Goal: Task Accomplishment & Management: Complete application form

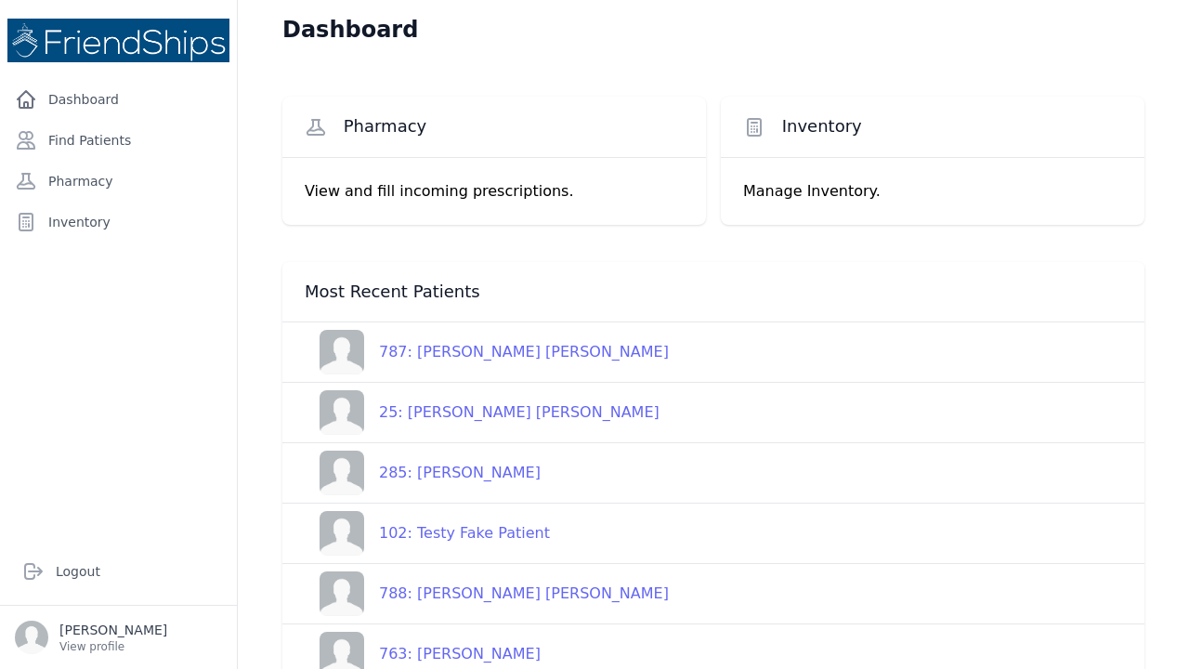
click at [407, 352] on div "787: Ahmed Mohsen Dhiyab" at bounding box center [516, 352] width 305 height 22
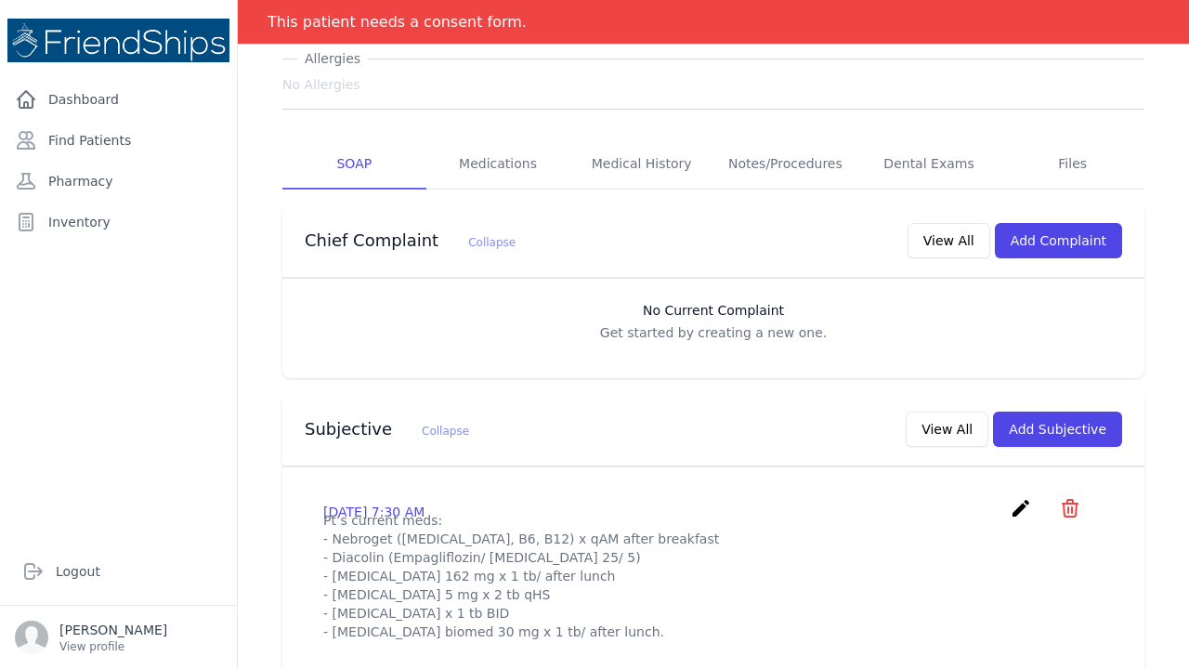
scroll to position [242, 0]
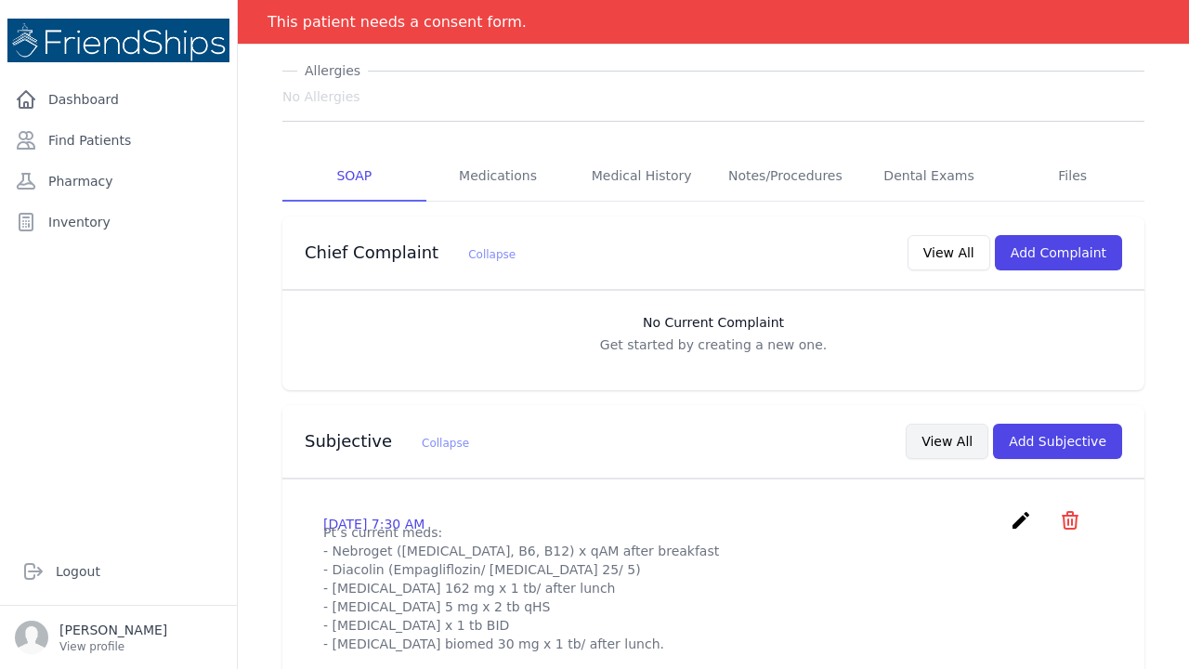
click at [952, 424] on button "View All" at bounding box center [947, 441] width 83 height 35
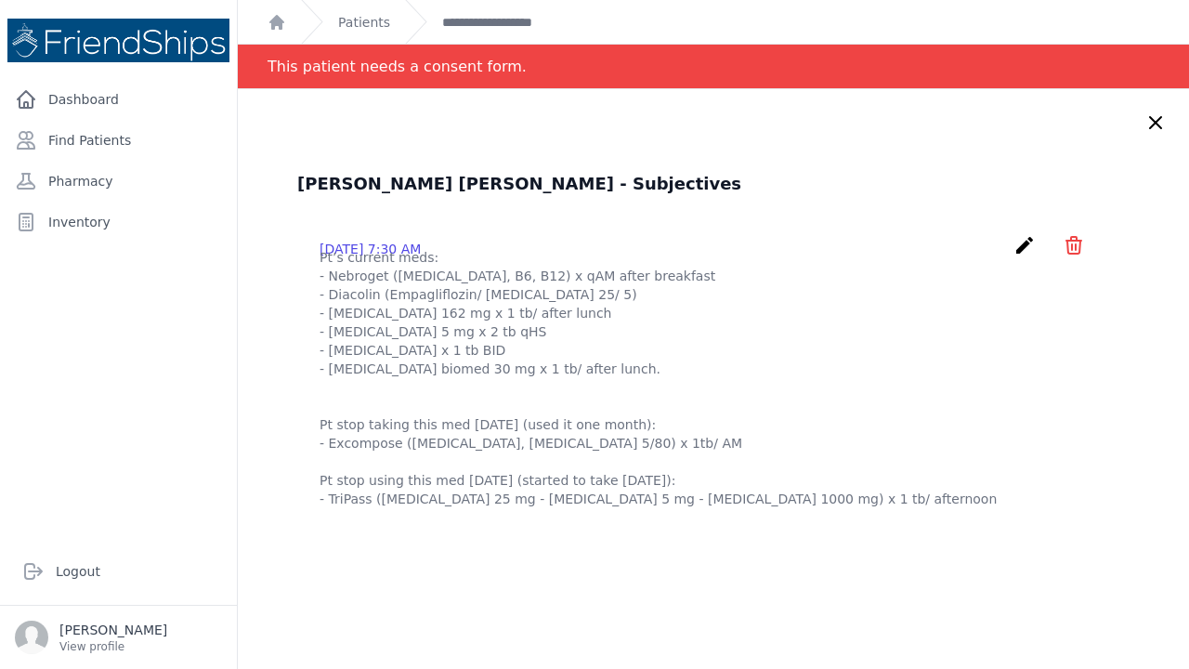
scroll to position [0, 0]
click at [1156, 124] on icon at bounding box center [1155, 122] width 11 height 11
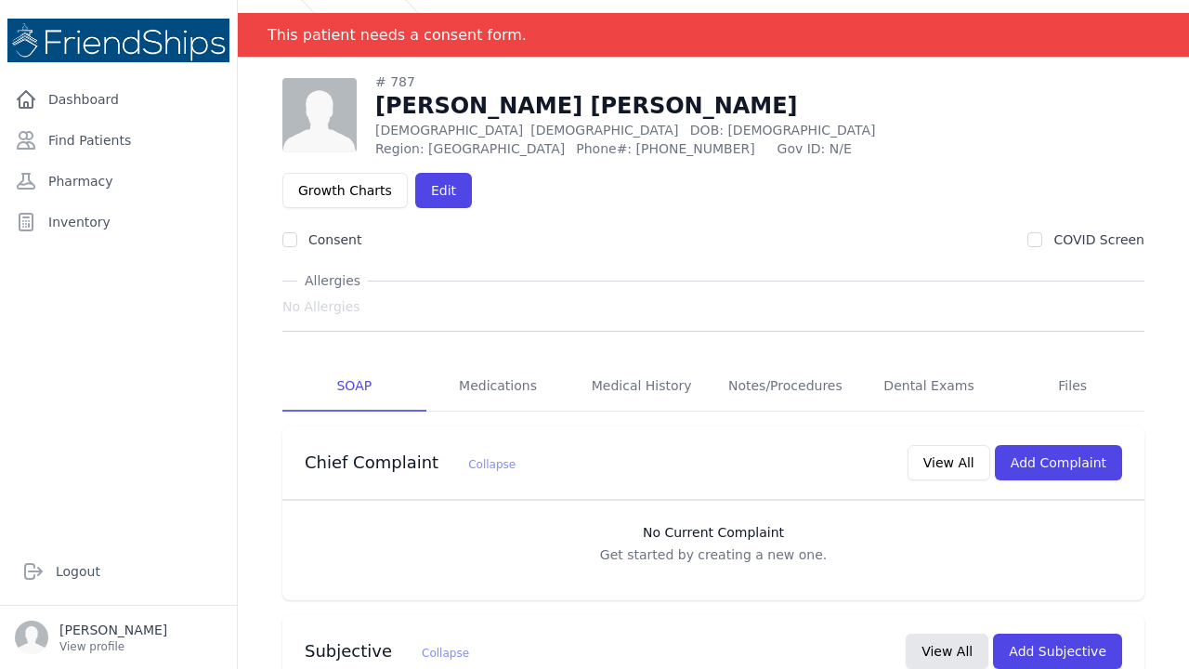
scroll to position [33, 0]
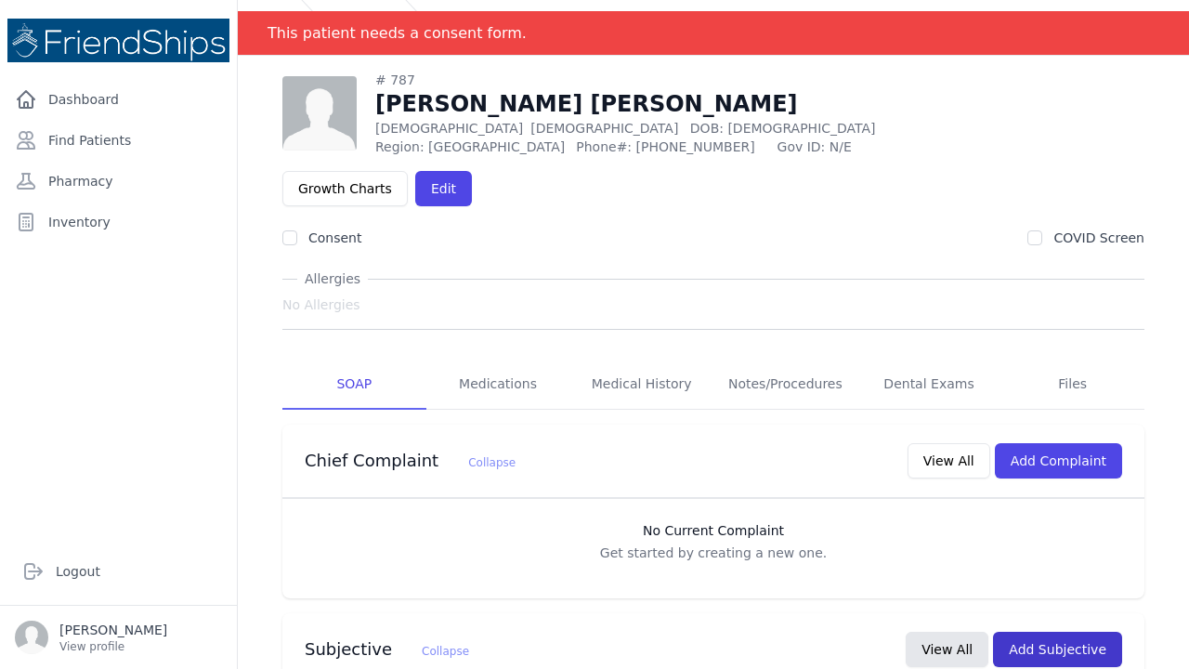
click at [1067, 632] on button "Add Subjective" at bounding box center [1057, 649] width 129 height 35
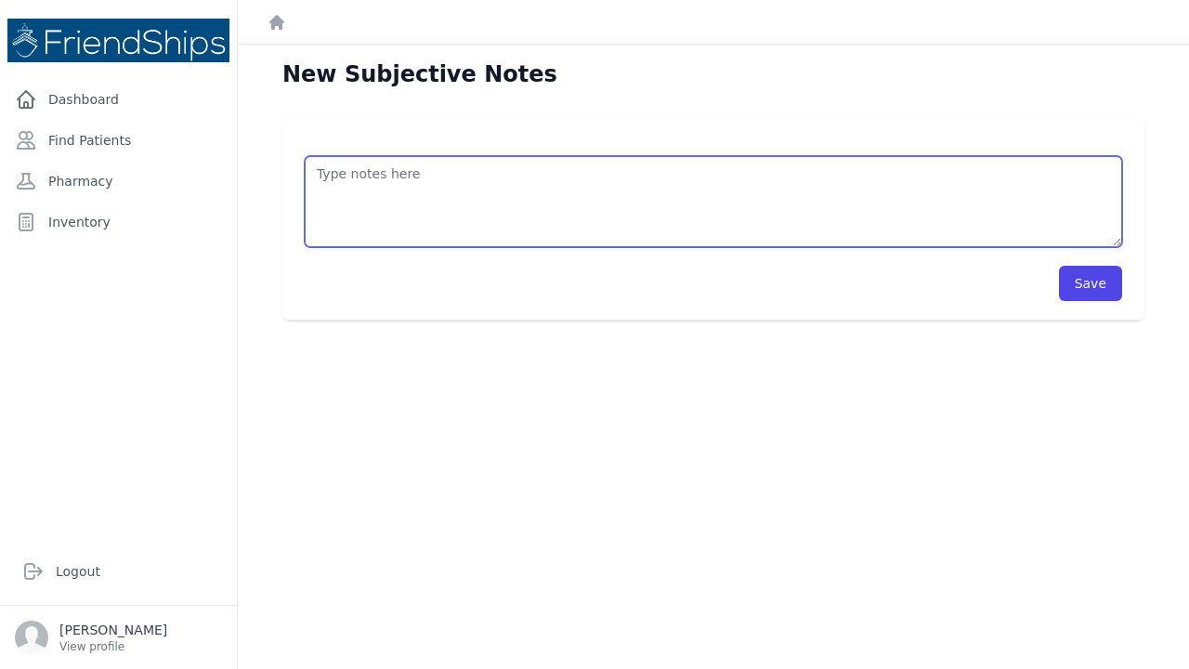
click at [349, 176] on textarea at bounding box center [713, 201] width 817 height 91
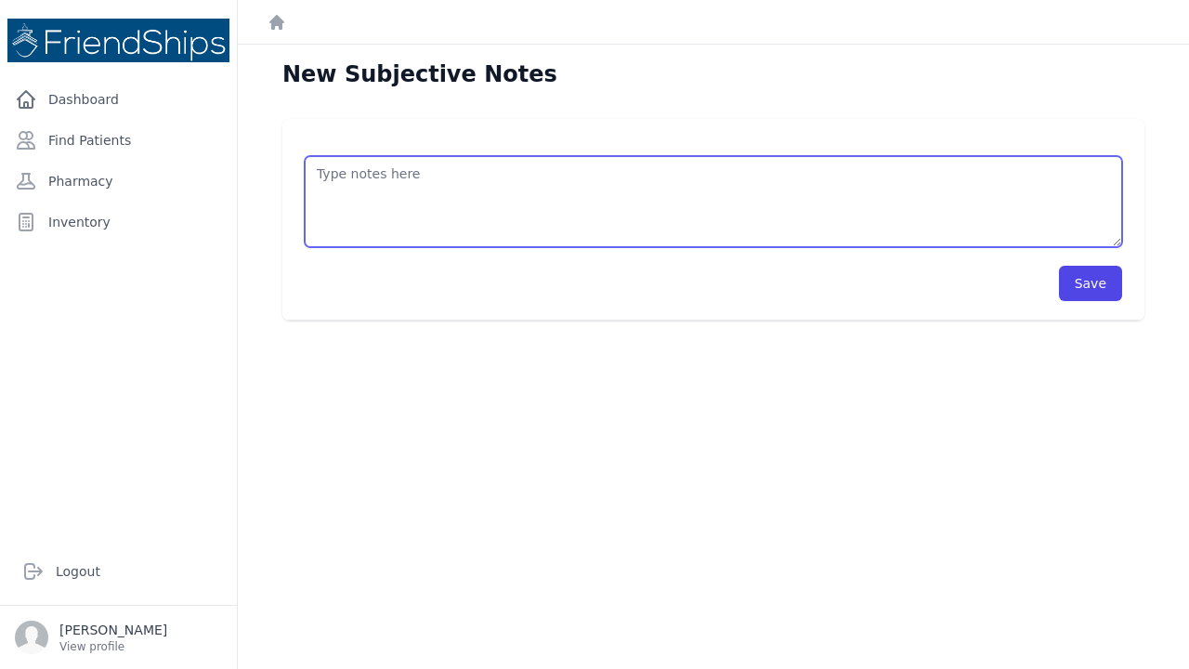
click at [359, 179] on textarea at bounding box center [713, 201] width 817 height 91
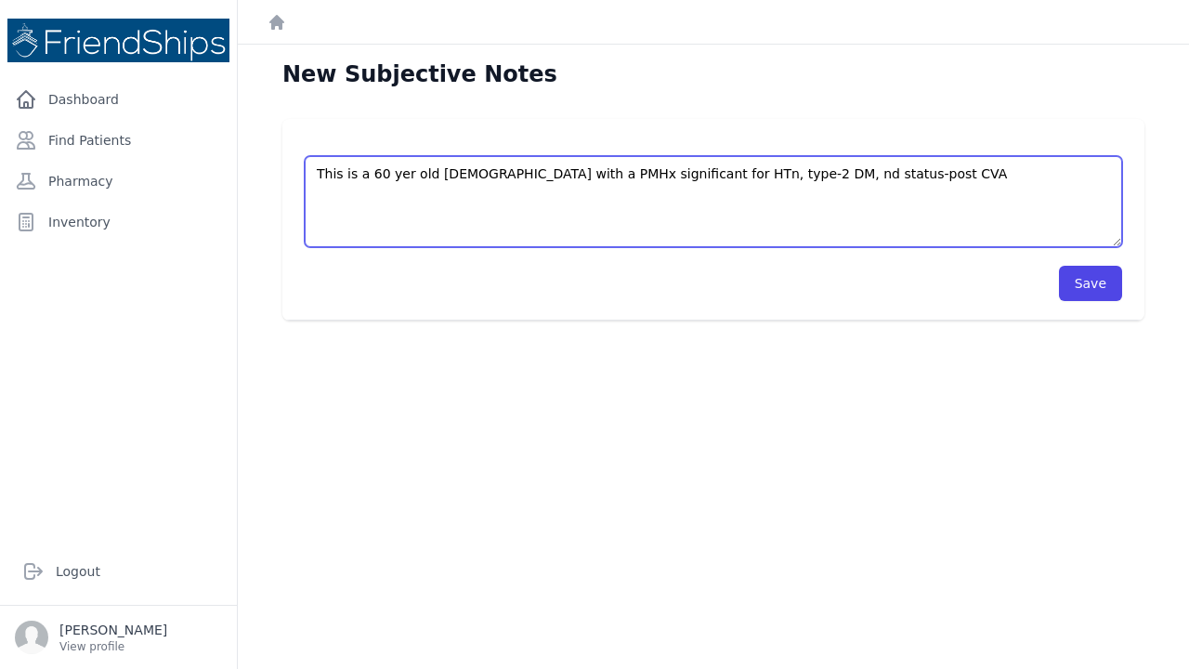
click at [734, 172] on textarea "This is a 60 yer old male with a PMHx significant for HTn, type-2 DM, nd status…" at bounding box center [713, 201] width 817 height 91
click at [865, 172] on textarea "This is a 60 yer old male with a PMHx significant for HTn, type-2 DM, and statu…" at bounding box center [713, 201] width 817 height 91
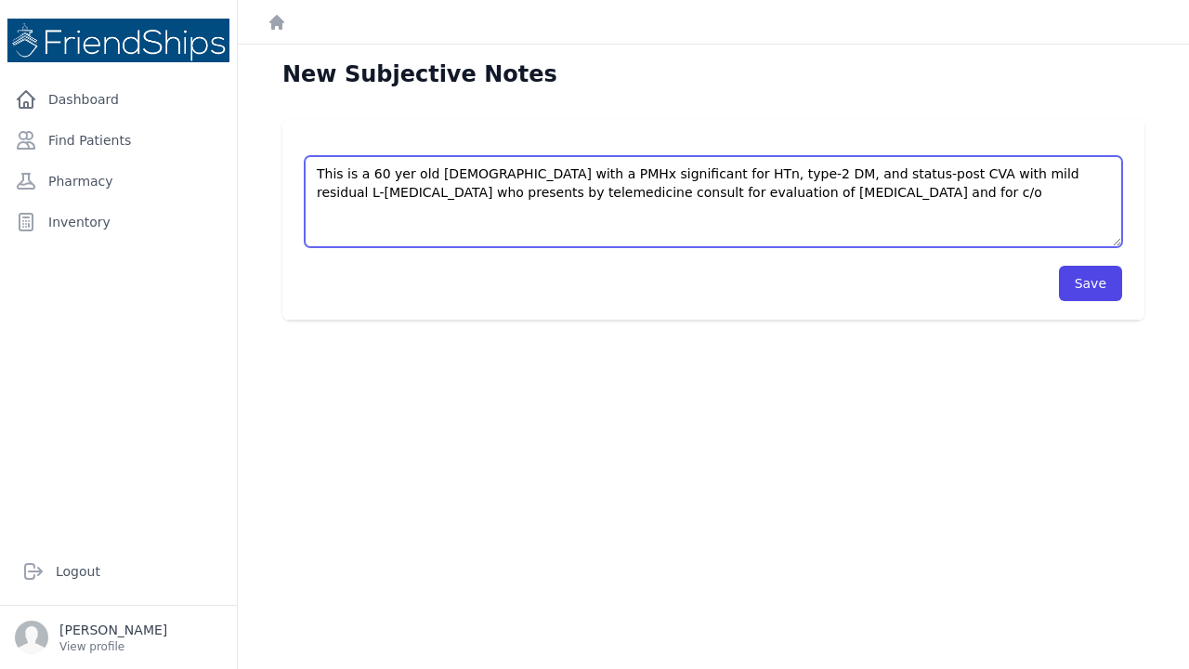
click at [863, 170] on textarea "This is a 60 yer old male with a PMHx significant for HTn, type-2 DM, and statu…" at bounding box center [713, 201] width 817 height 91
click at [967, 170] on textarea "This is a 60 yer old male with a PMHx significant for HTn, type-2 DM, and statu…" at bounding box center [713, 201] width 817 height 91
click at [849, 171] on textarea "This is a 60 yer old male with a PMHx significant for HTn, type-2 DM, and statu…" at bounding box center [713, 201] width 817 height 91
click at [945, 173] on textarea "This is a 60 yer old male with a PMHx significant for HTn, type-2 DM, and statu…" at bounding box center [713, 201] width 817 height 91
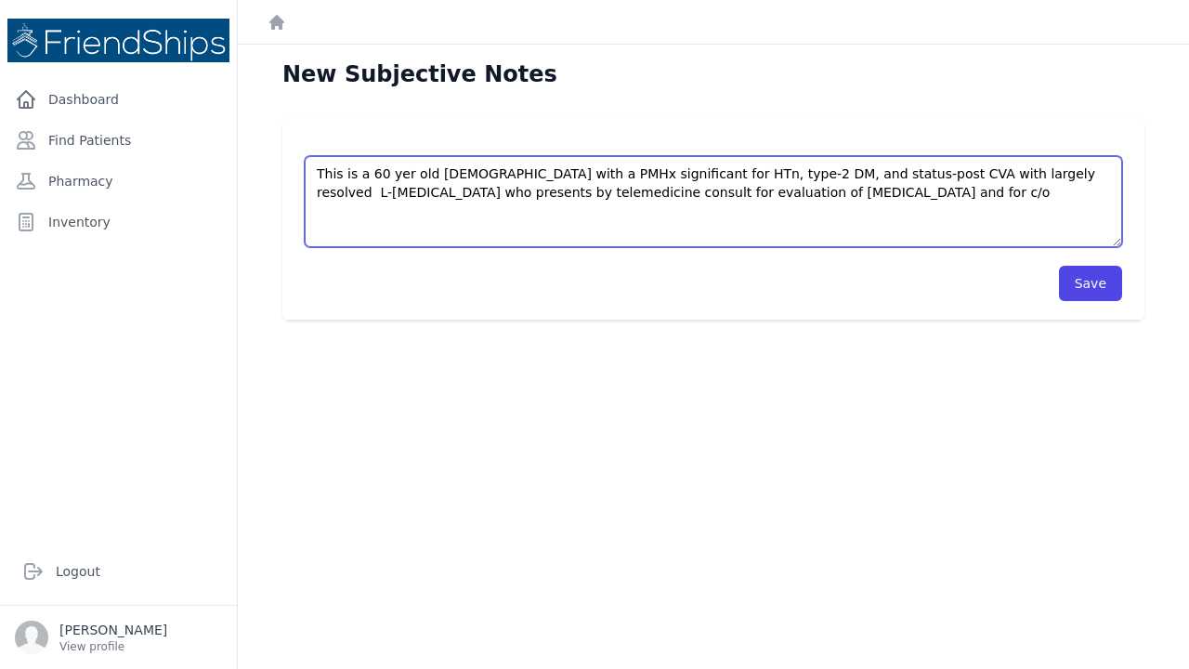
click at [1067, 175] on textarea "This is a 60 yer old male with a PMHx significant for HTn, type-2 DM, and statu…" at bounding box center [713, 201] width 817 height 91
click at [812, 188] on textarea "This is a 60 yer old male with a PMHx significant for HTn, type-2 DM, and statu…" at bounding box center [713, 201] width 817 height 91
click at [373, 229] on textarea "This is a 60 yer old male with a PMHx significant for HTn, type-2 DM, and statu…" at bounding box center [713, 201] width 817 height 91
click at [547, 230] on textarea "This is a 60 yer old male with a PMHx significant for HTn, type-2 DM, and statu…" at bounding box center [713, 201] width 817 height 91
click at [948, 234] on textarea "This is a 60 yer old male with a PMHx significant for HTn, type-2 DM, and statu…" at bounding box center [713, 201] width 817 height 91
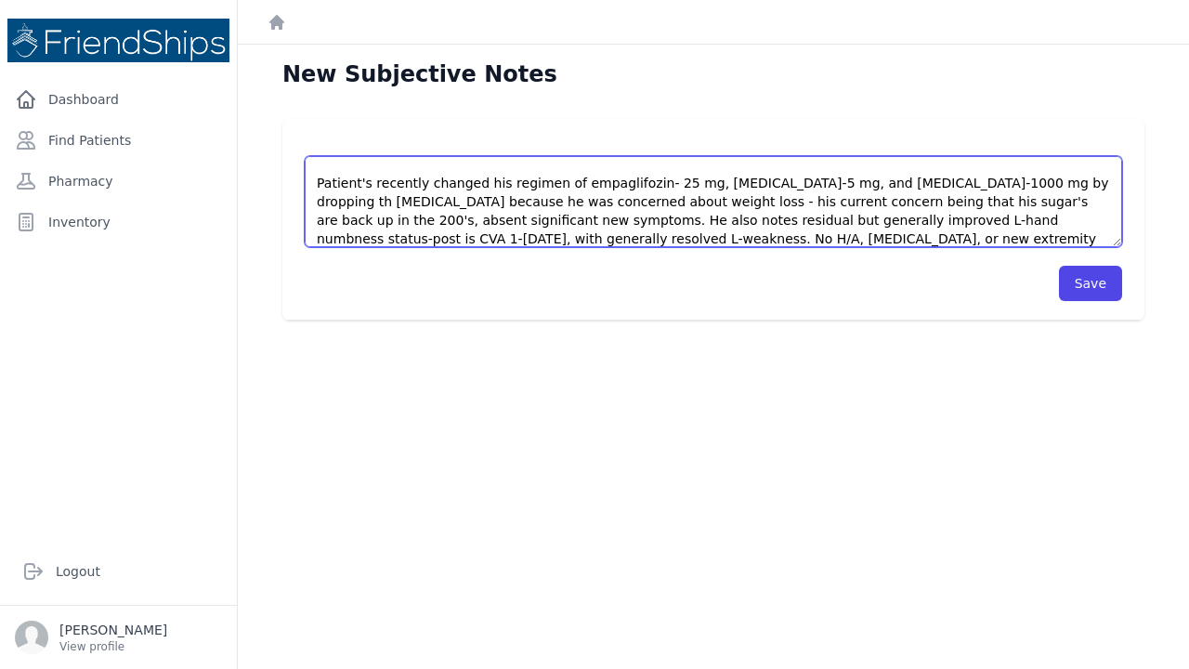
scroll to position [93, 0]
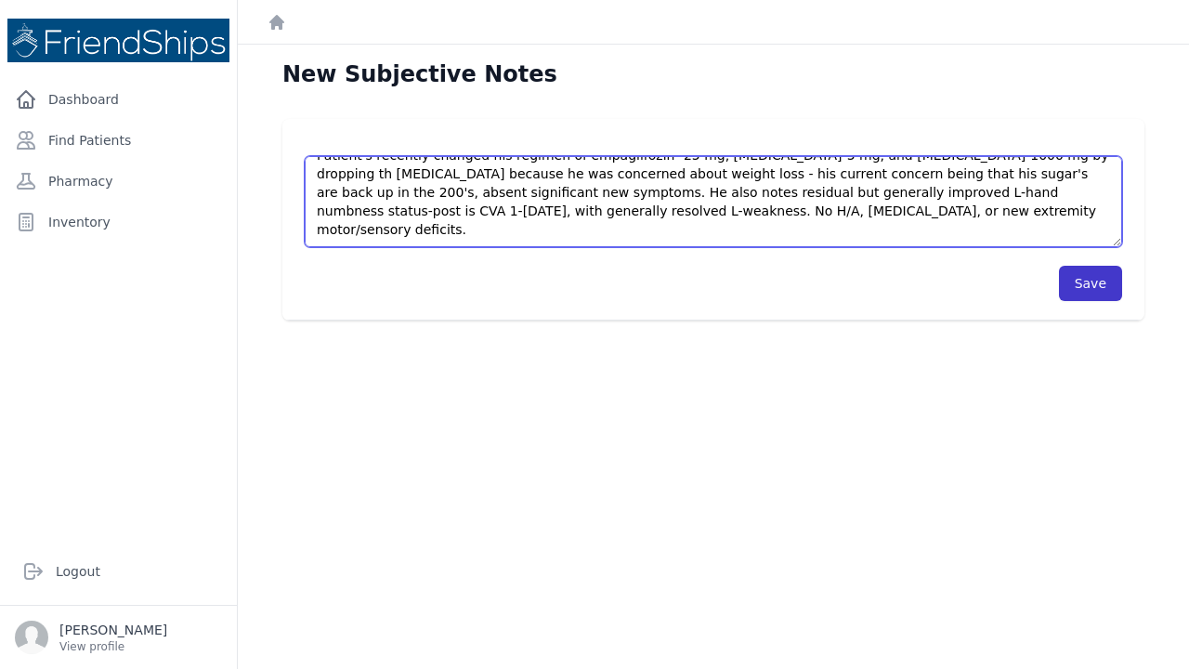
type textarea "This is a 60 yer old male with a PMHx significant for HTn, type-2 DM, and statu…"
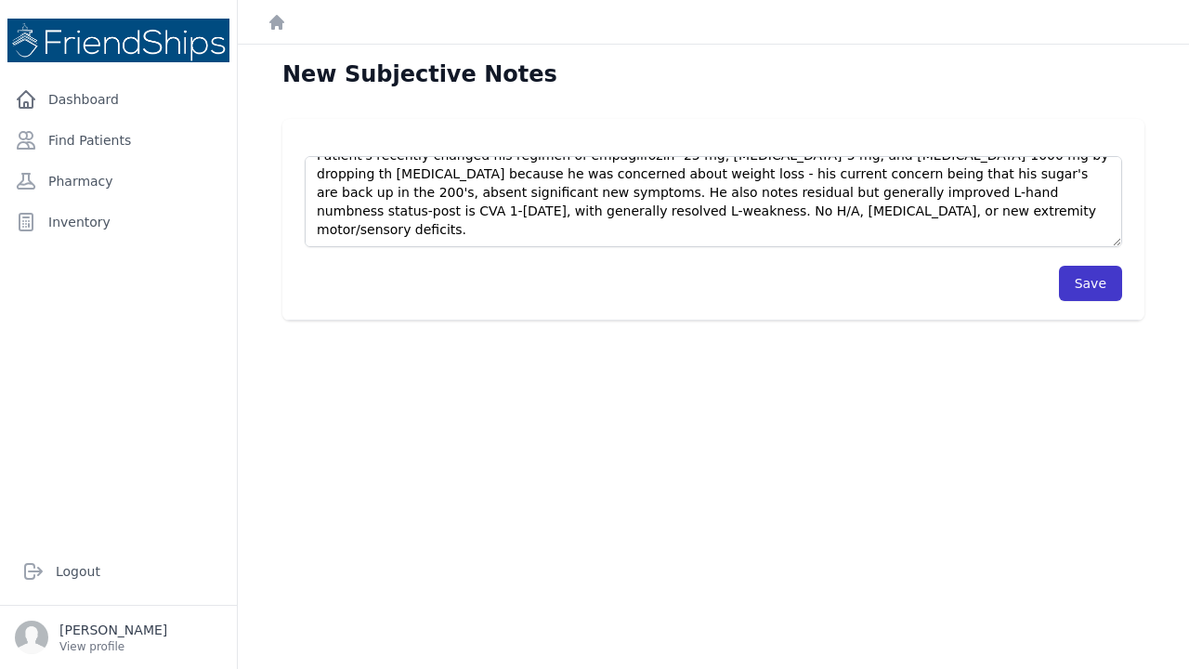
click at [1079, 276] on button "Save" at bounding box center [1090, 283] width 63 height 35
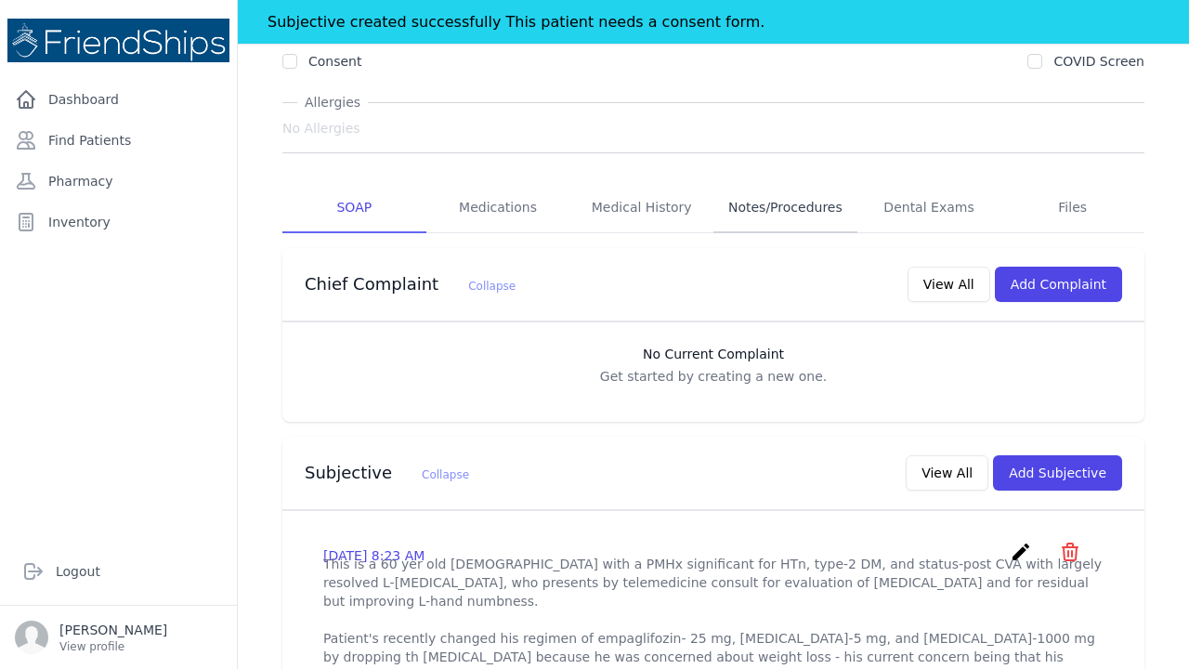
scroll to position [260, 0]
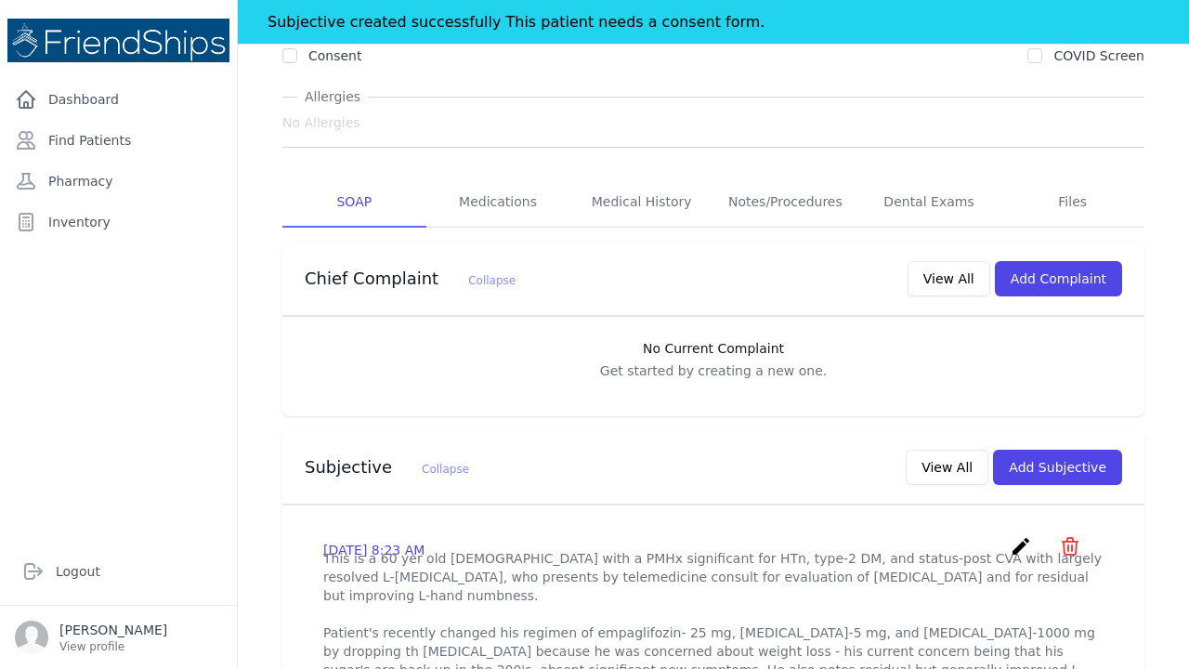
click at [1018, 535] on icon "create" at bounding box center [1021, 546] width 22 height 22
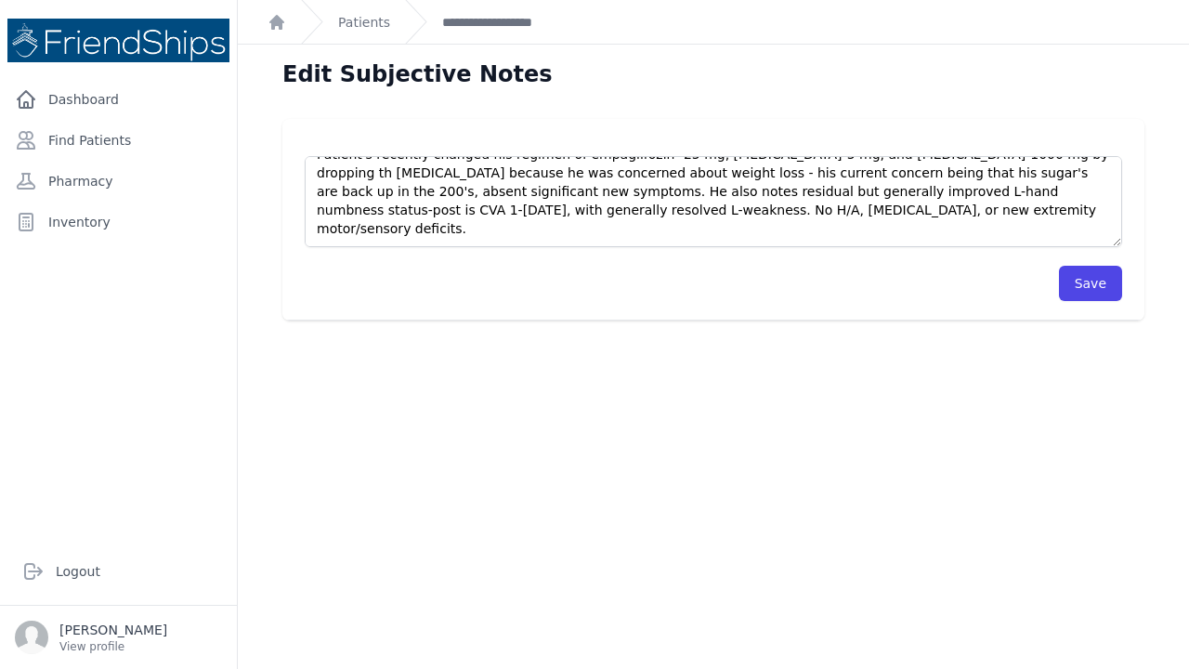
scroll to position [93, 0]
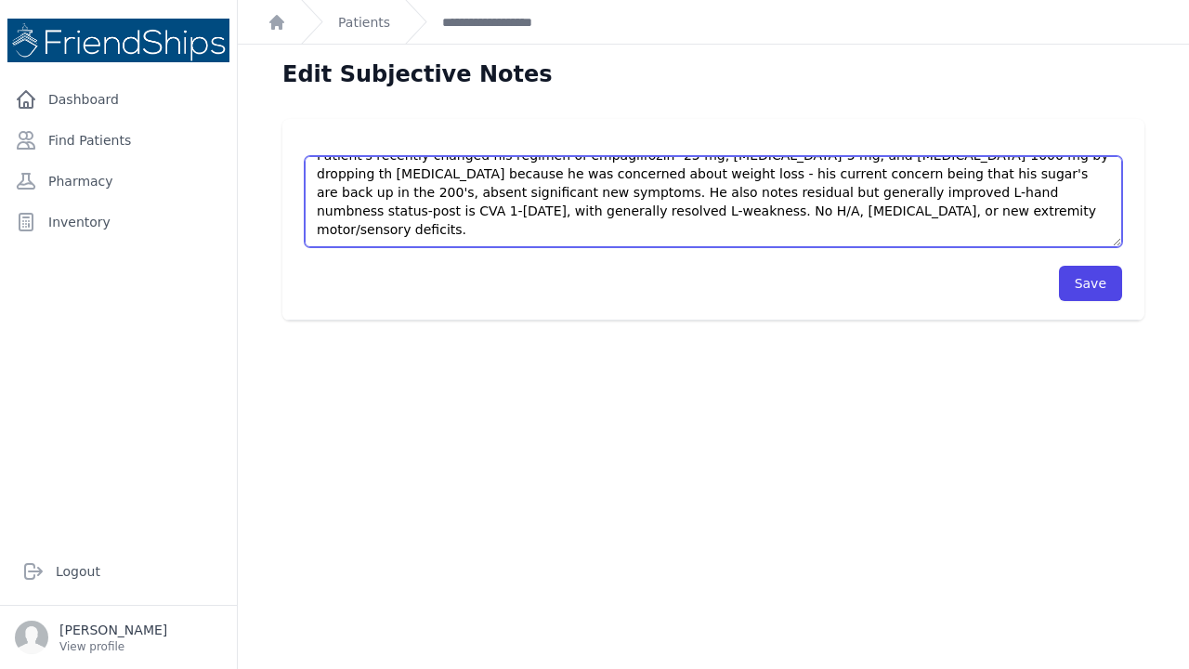
click at [834, 224] on textarea "This is a 60 yer old male with a PMHx significant for HTn, type-2 DM, and statu…" at bounding box center [713, 201] width 817 height 91
click at [838, 229] on textarea "This is a 60 yer old male with a PMHx significant for HTn, type-2 DM, and statu…" at bounding box center [713, 201] width 817 height 91
click at [1024, 232] on textarea "This is a 60 yer old male with a PMHx significant for HTn, type-2 DM, and statu…" at bounding box center [713, 201] width 817 height 91
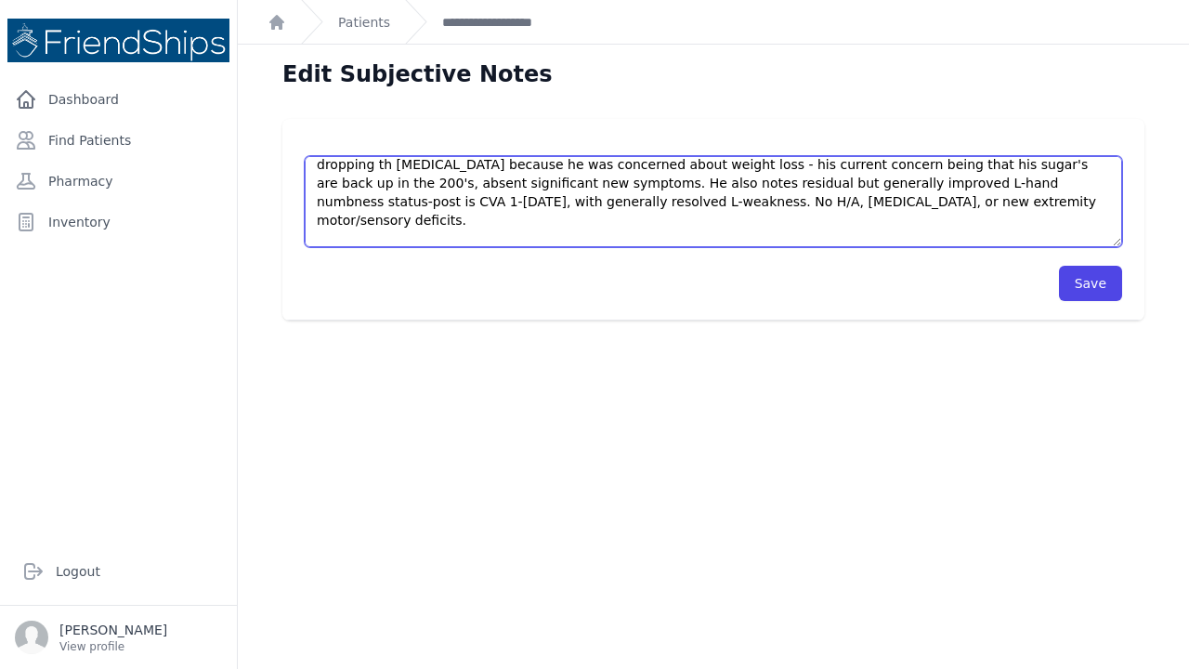
scroll to position [130, 0]
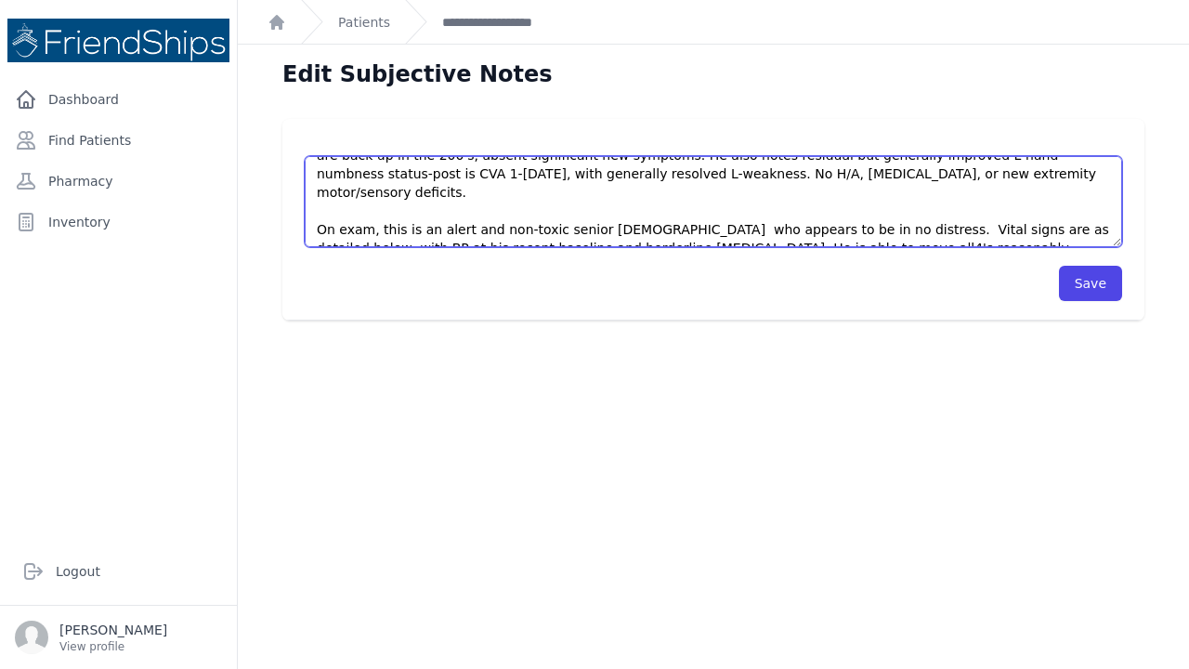
click at [376, 227] on textarea "This is a 60 yer old male with a PMHx significant for HTn, type-2 DM, and statu…" at bounding box center [713, 201] width 817 height 91
click at [463, 228] on textarea "This is a 60 yer old male with a PMHx significant for HTn, type-2 DM, and statu…" at bounding box center [713, 201] width 817 height 91
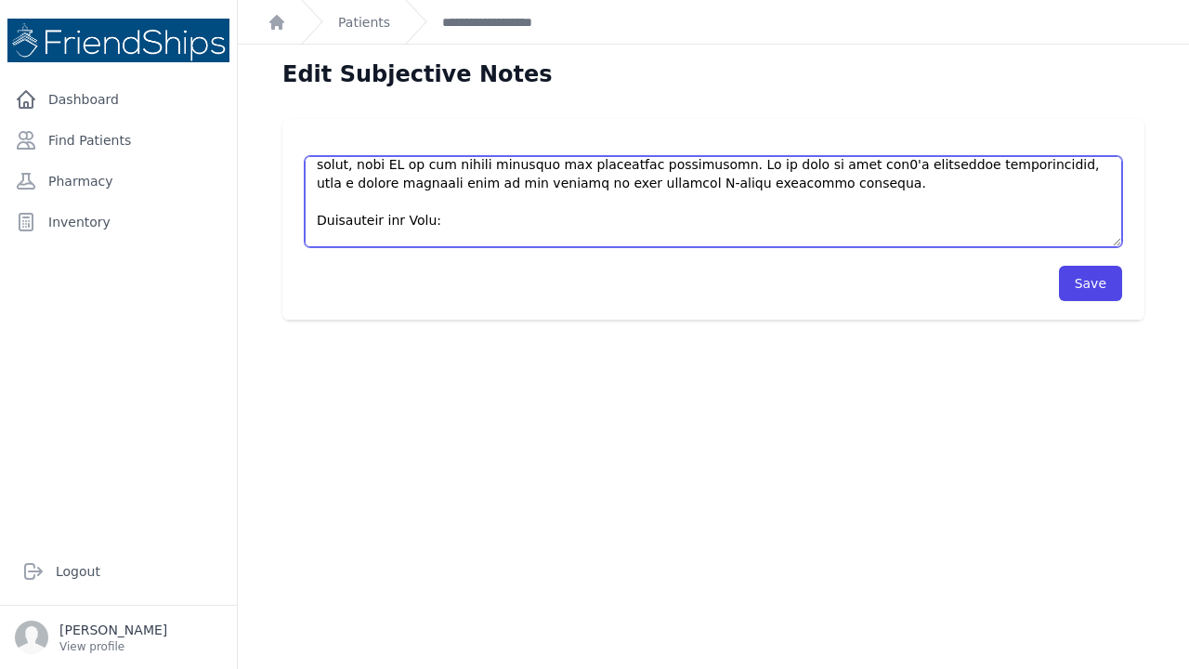
scroll to position [223, 0]
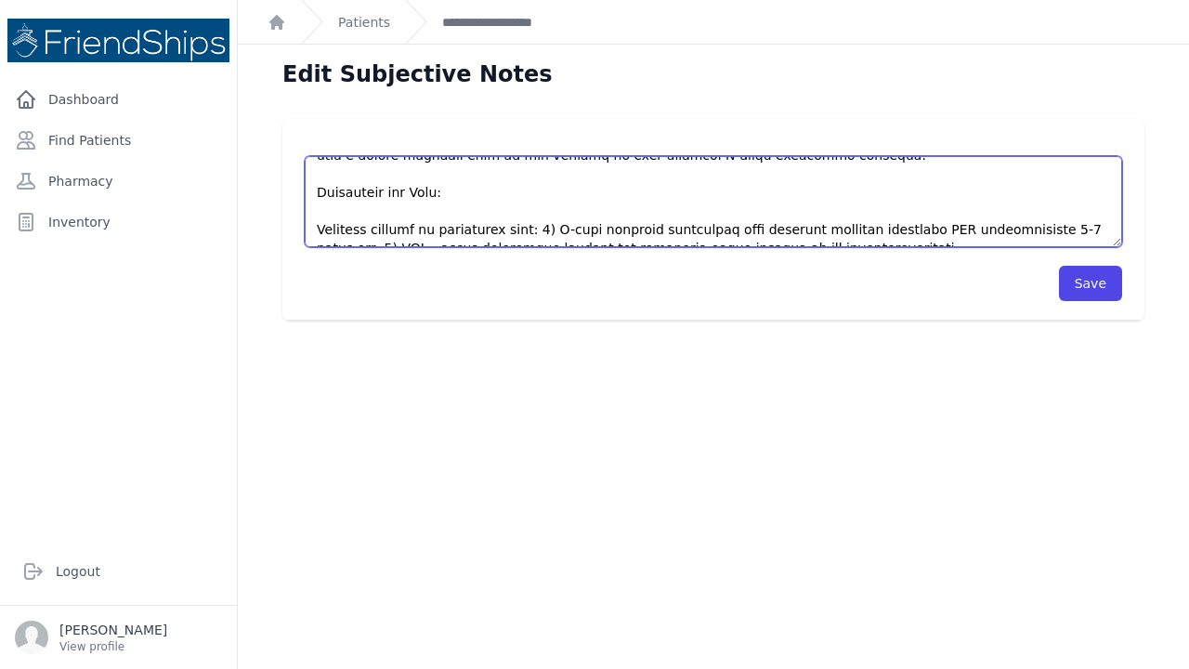
click at [797, 233] on textarea "This is a 60 yer old male with a PMHx significant for HTn, type-2 DM, and statu…" at bounding box center [713, 201] width 817 height 91
click at [780, 226] on textarea "This is a 60 yer old male with a PMHx significant for HTn, type-2 DM, and statu…" at bounding box center [713, 201] width 817 height 91
click at [851, 232] on textarea "This is a 60 yer old male with a PMHx significant for HTn, type-2 DM, and statu…" at bounding box center [713, 201] width 817 height 91
click at [855, 234] on textarea "This is a 60 yer old male with a PMHx significant for HTn, type-2 DM, and statu…" at bounding box center [713, 201] width 817 height 91
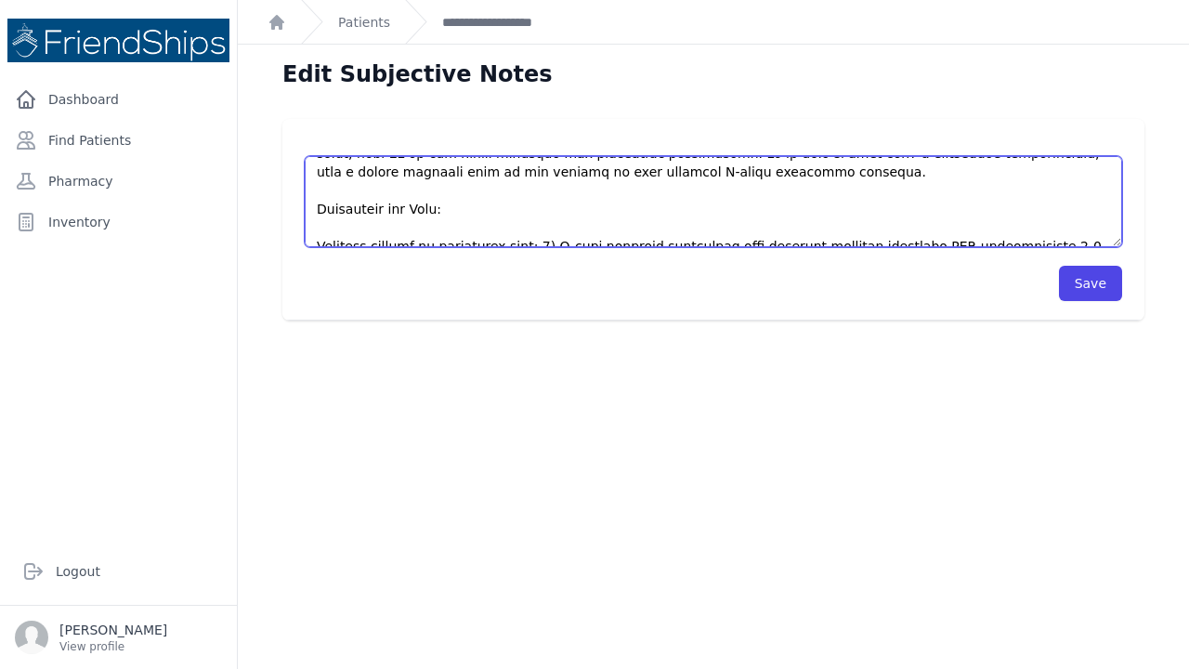
scroll to position [200, 0]
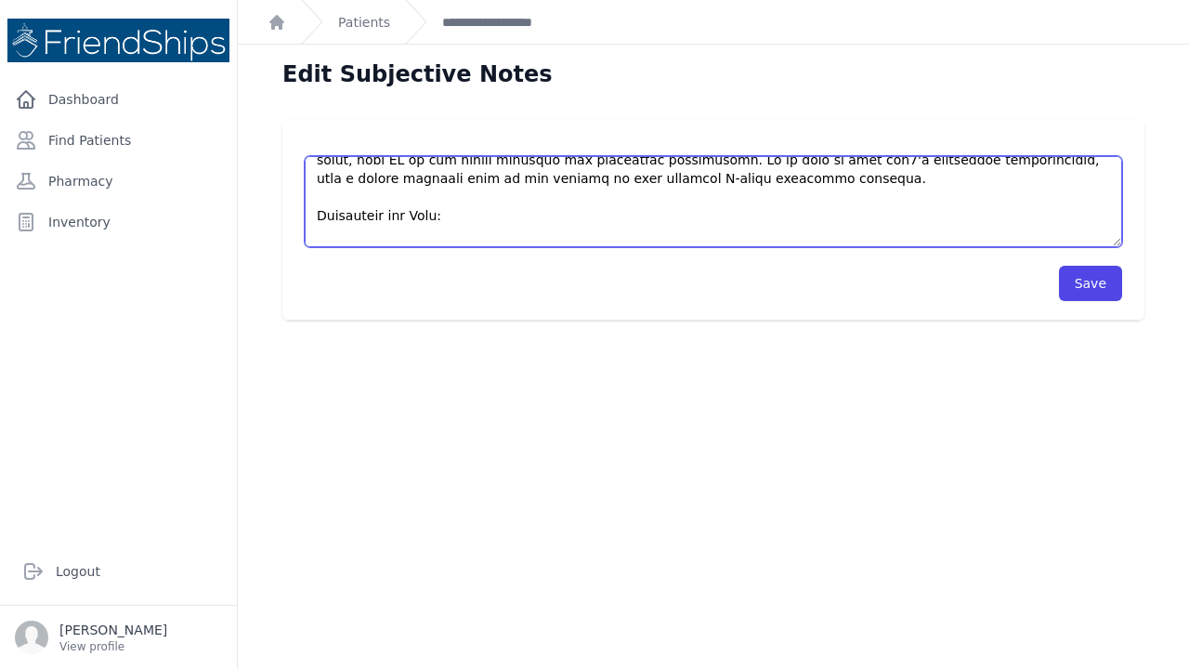
click at [670, 165] on textarea "This is a 60 yer old male with a PMHx significant for HTn, type-2 DM, and statu…" at bounding box center [713, 201] width 817 height 91
click at [718, 223] on textarea "This is a 60 yer old male with a PMHx significant for HTn, type-2 DM, and statu…" at bounding box center [713, 201] width 817 height 91
type textarea "This is a 60 yer old male with a PMHx significant for HTn, type-2 DM, and statu…"
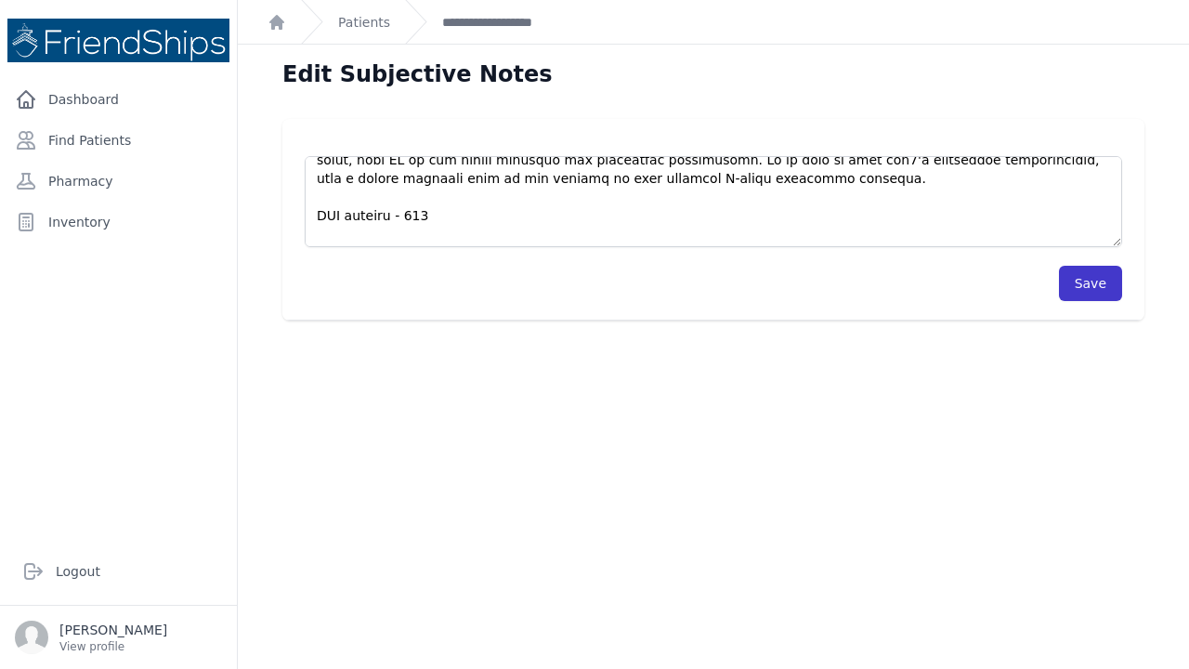
click at [1104, 291] on button "Save" at bounding box center [1090, 283] width 63 height 35
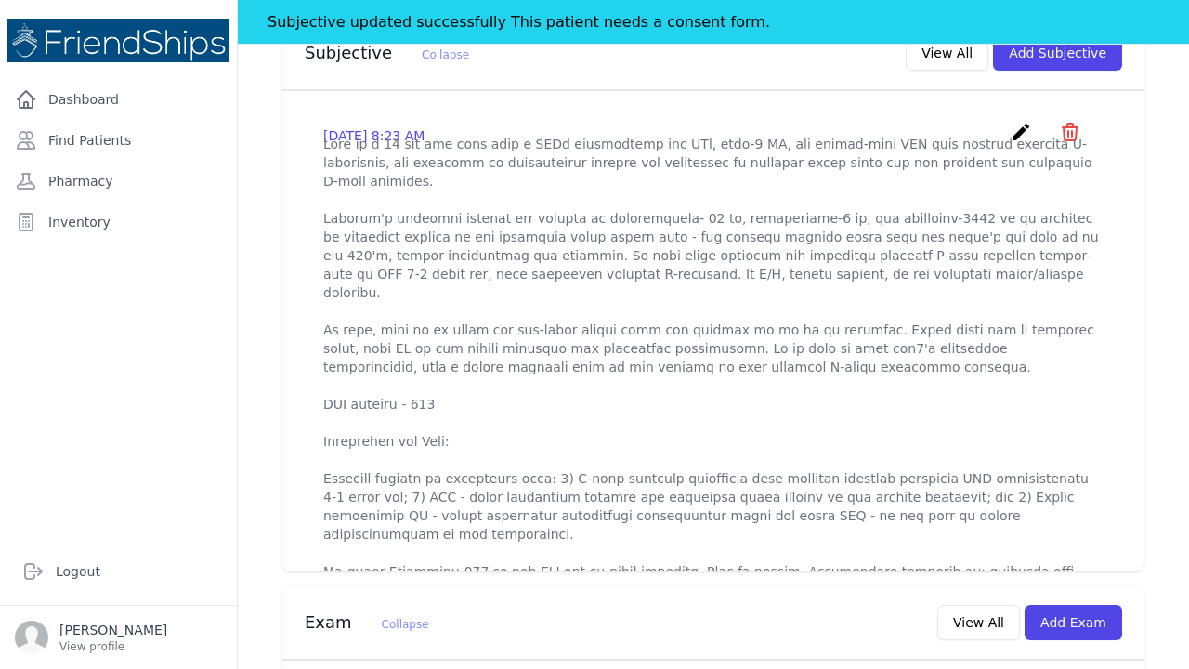
click at [1013, 121] on icon "create" at bounding box center [1021, 132] width 22 height 22
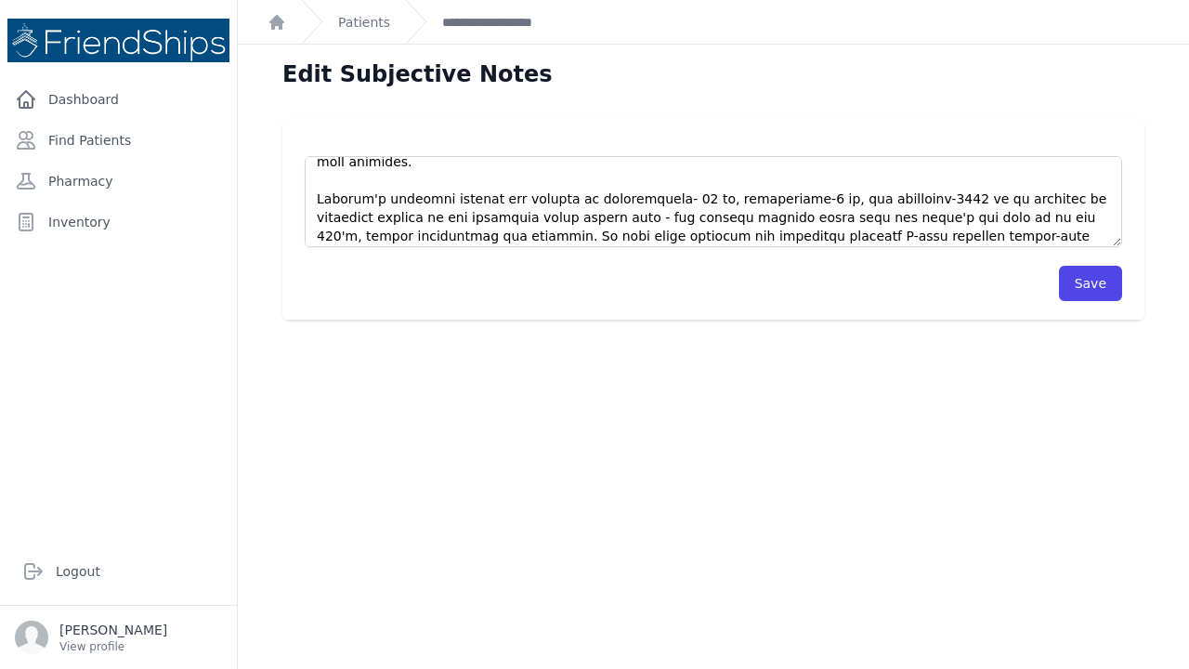
scroll to position [50, 0]
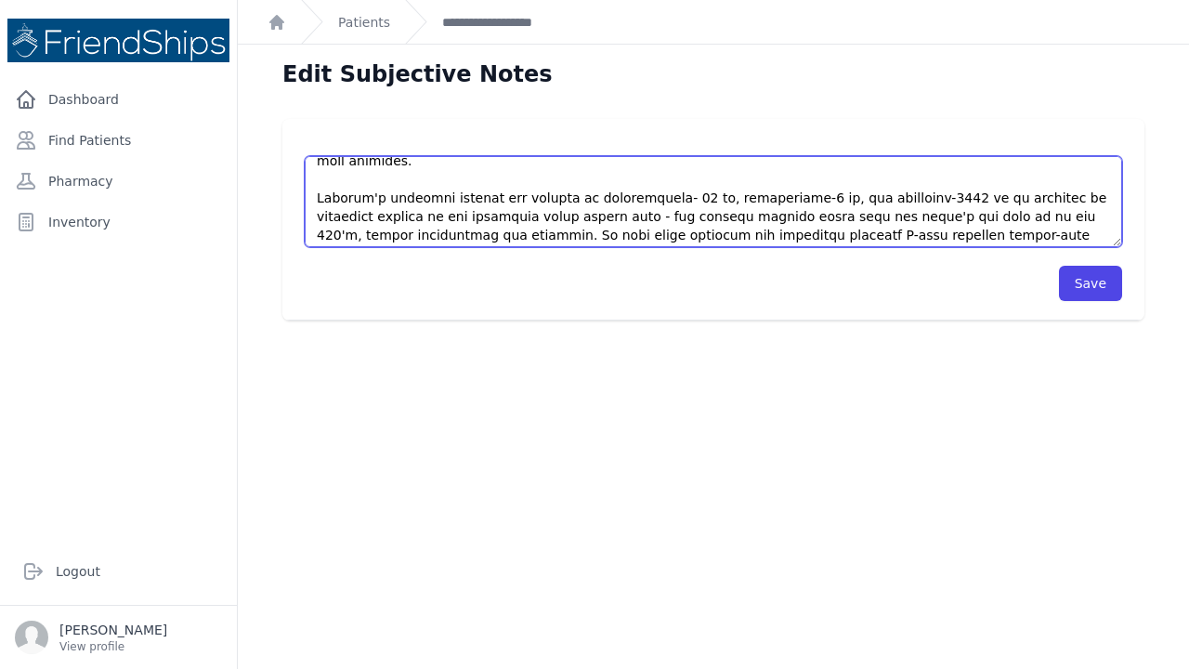
click at [477, 217] on textarea at bounding box center [713, 201] width 817 height 91
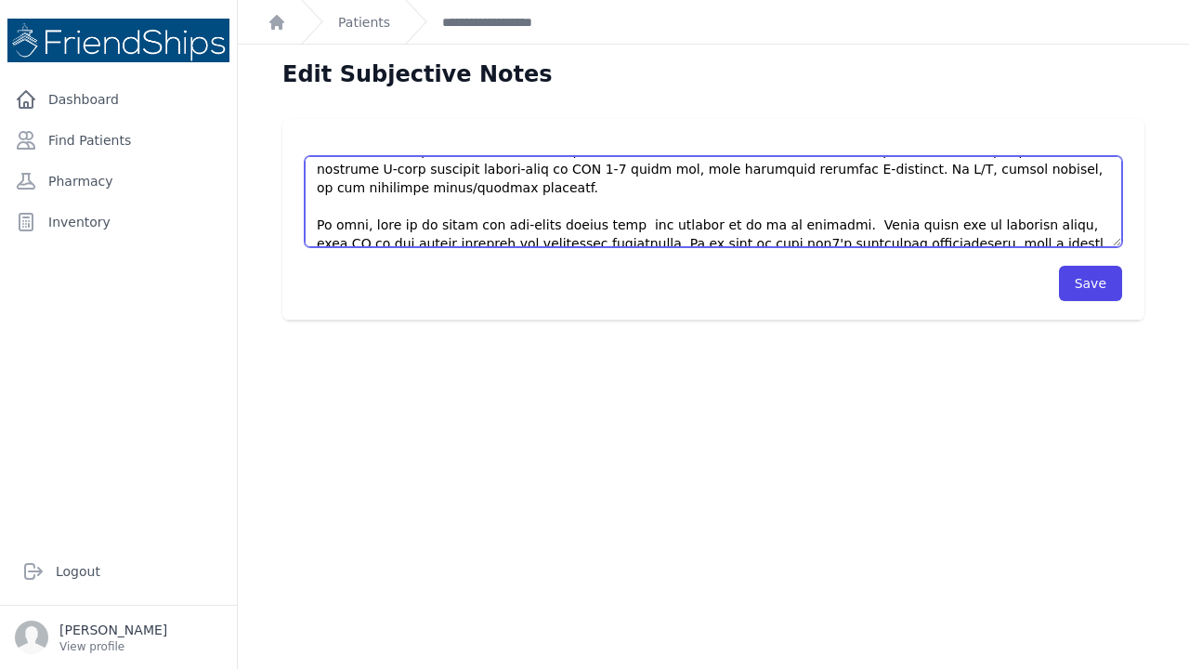
scroll to position [156, 0]
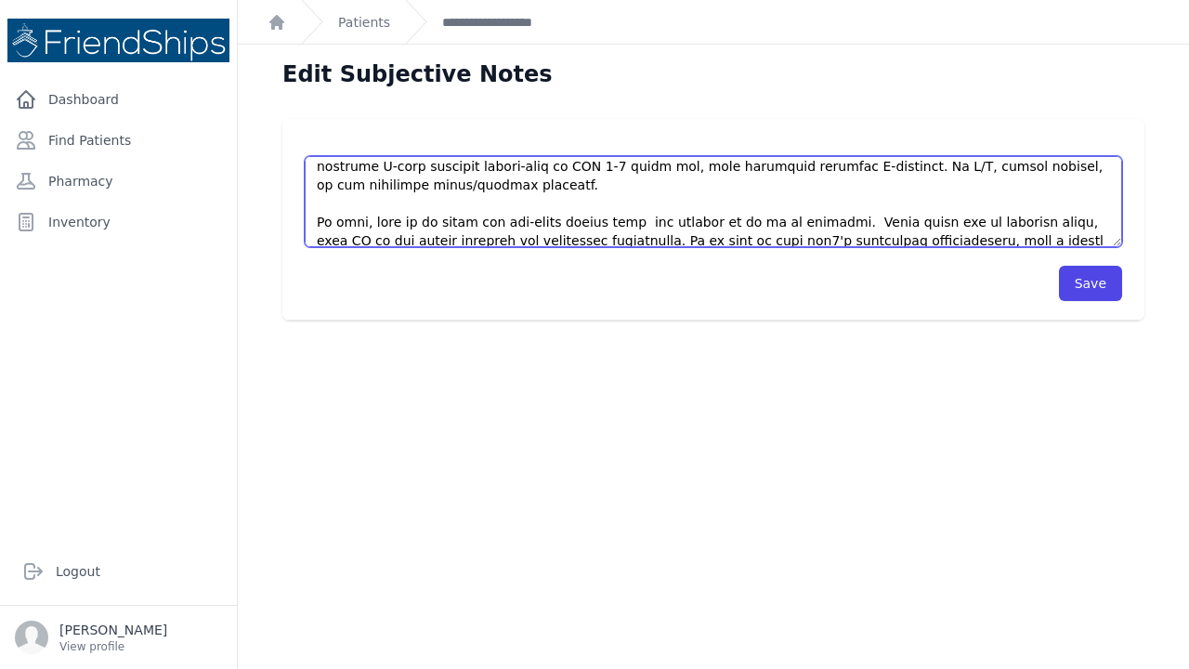
click at [727, 200] on textarea at bounding box center [713, 201] width 817 height 91
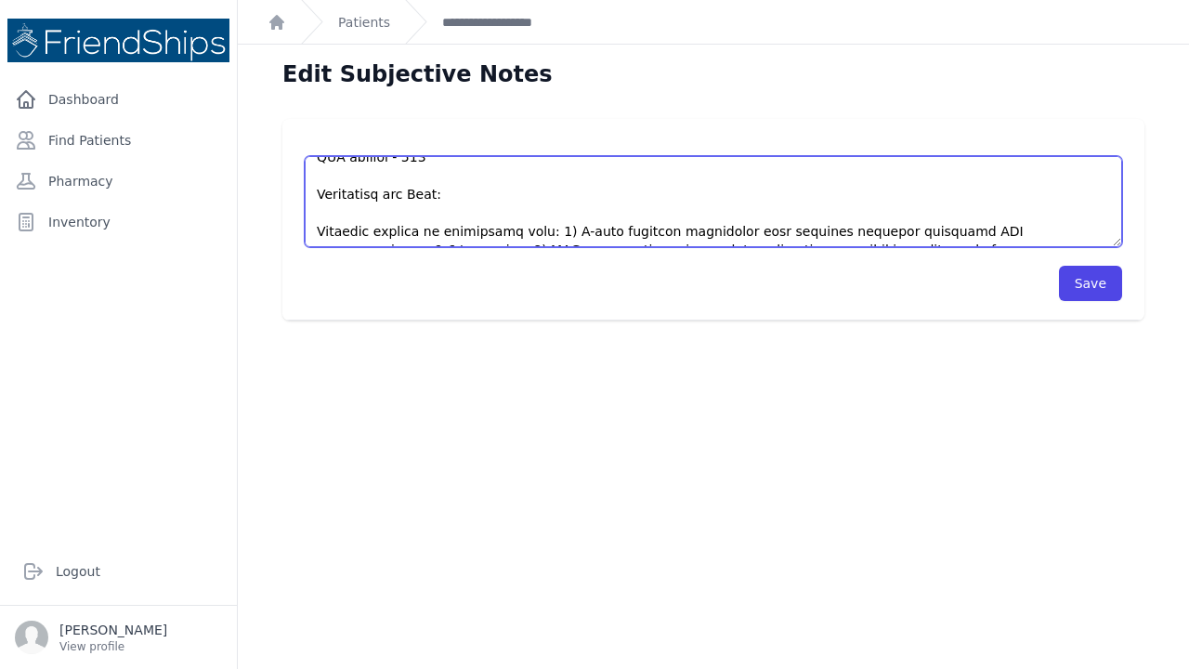
scroll to position [297, 0]
click at [709, 192] on textarea at bounding box center [713, 201] width 817 height 91
click at [738, 192] on textarea at bounding box center [713, 201] width 817 height 91
click at [1082, 190] on textarea at bounding box center [713, 201] width 817 height 91
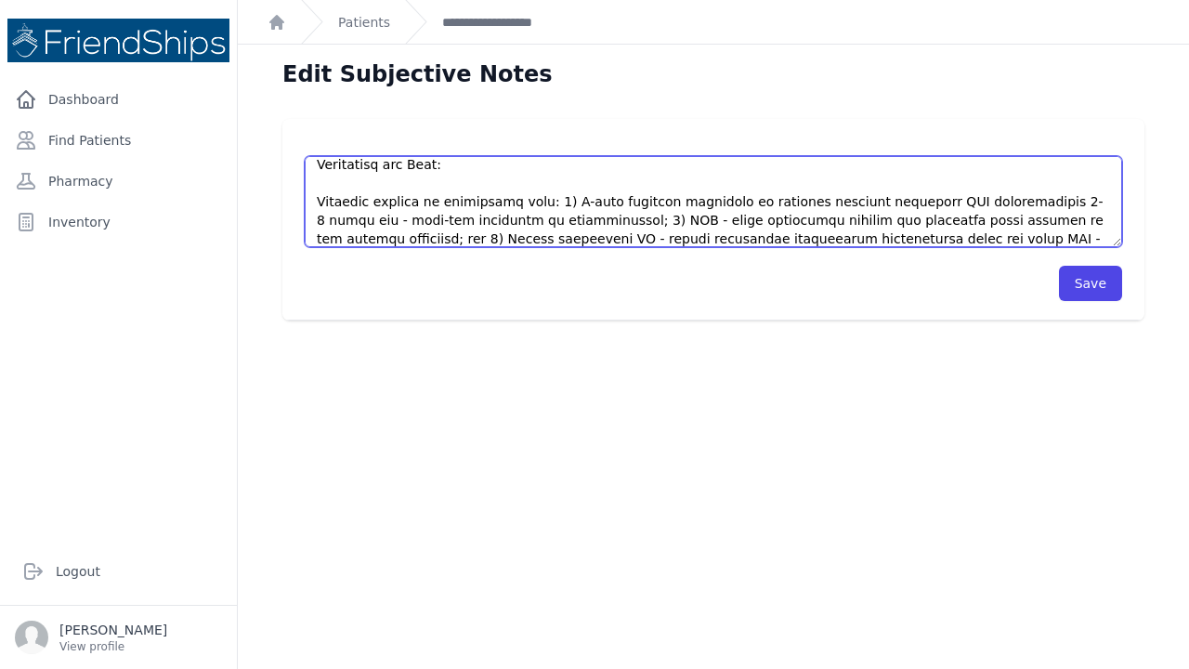
scroll to position [326, 0]
click at [543, 202] on textarea at bounding box center [713, 201] width 817 height 91
click at [961, 200] on textarea at bounding box center [713, 201] width 817 height 91
click at [913, 204] on textarea at bounding box center [713, 201] width 817 height 91
click at [425, 217] on textarea at bounding box center [713, 201] width 817 height 91
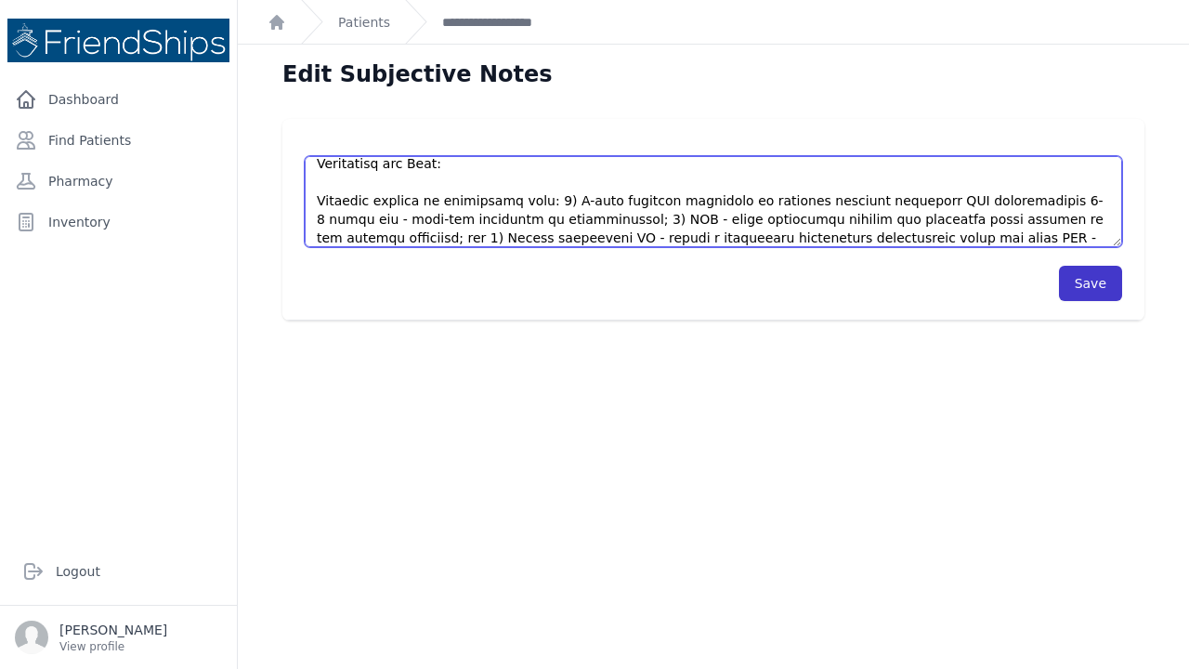
type textarea "This is a 60 yer old male with a PMHx significant for HTn, type-2 DM, and statu…"
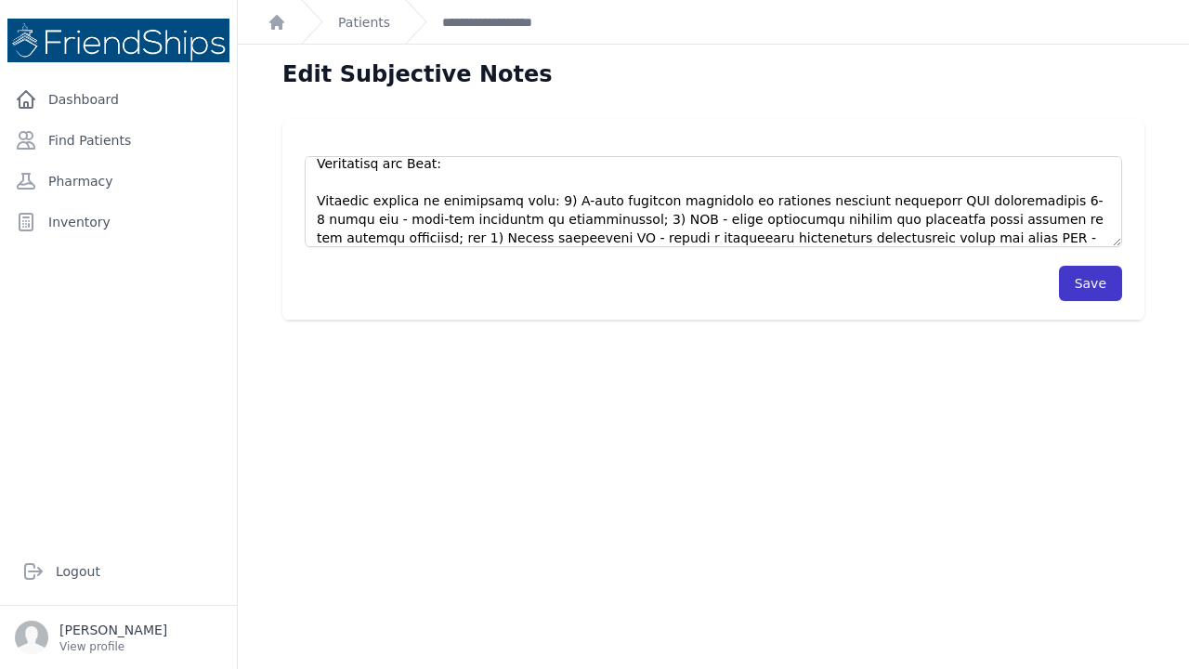
click at [1080, 280] on button "Save" at bounding box center [1090, 283] width 63 height 35
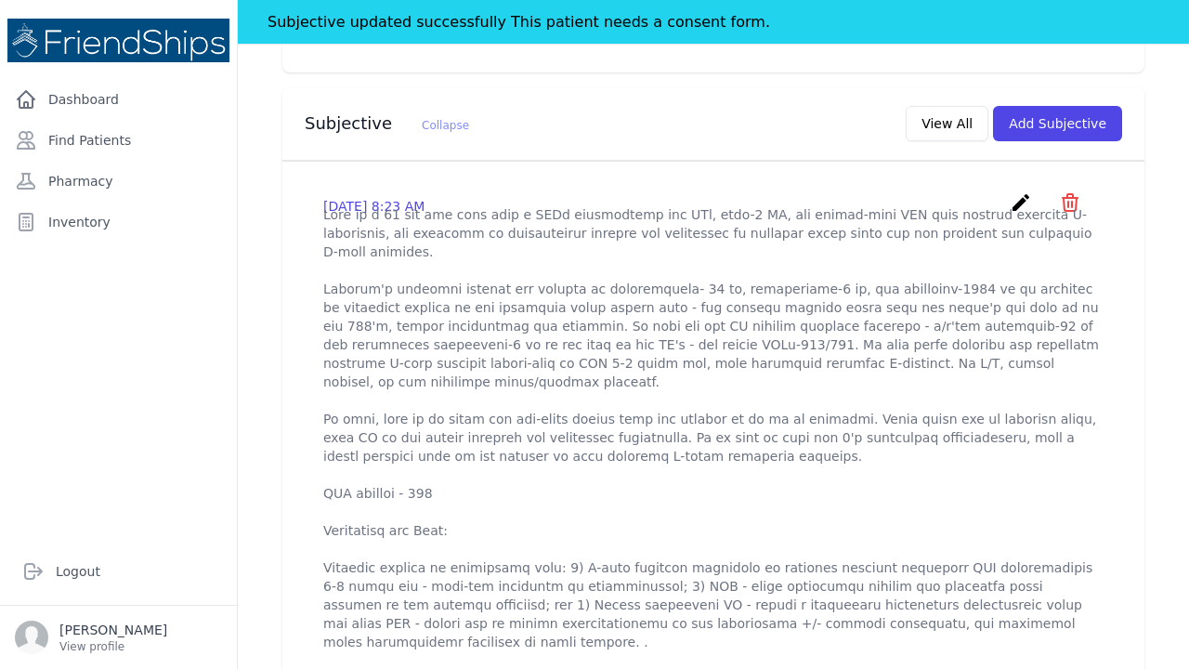
scroll to position [603, 0]
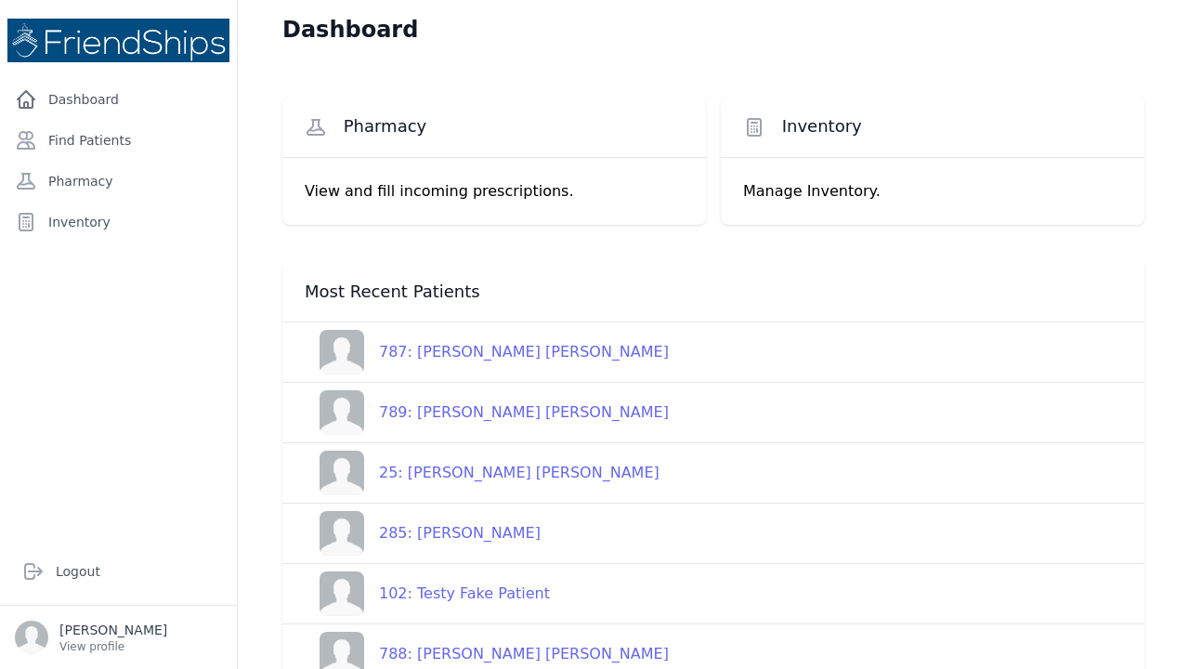
click at [483, 359] on div "787: [PERSON_NAME] [PERSON_NAME]" at bounding box center [516, 352] width 305 height 22
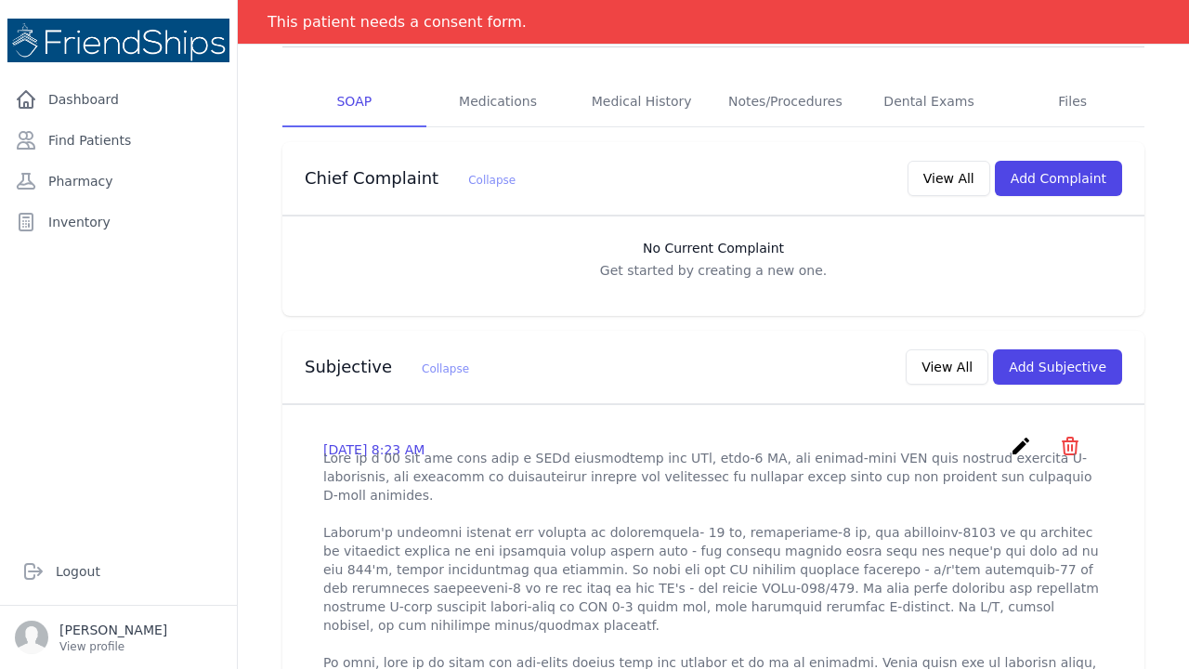
scroll to position [318, 0]
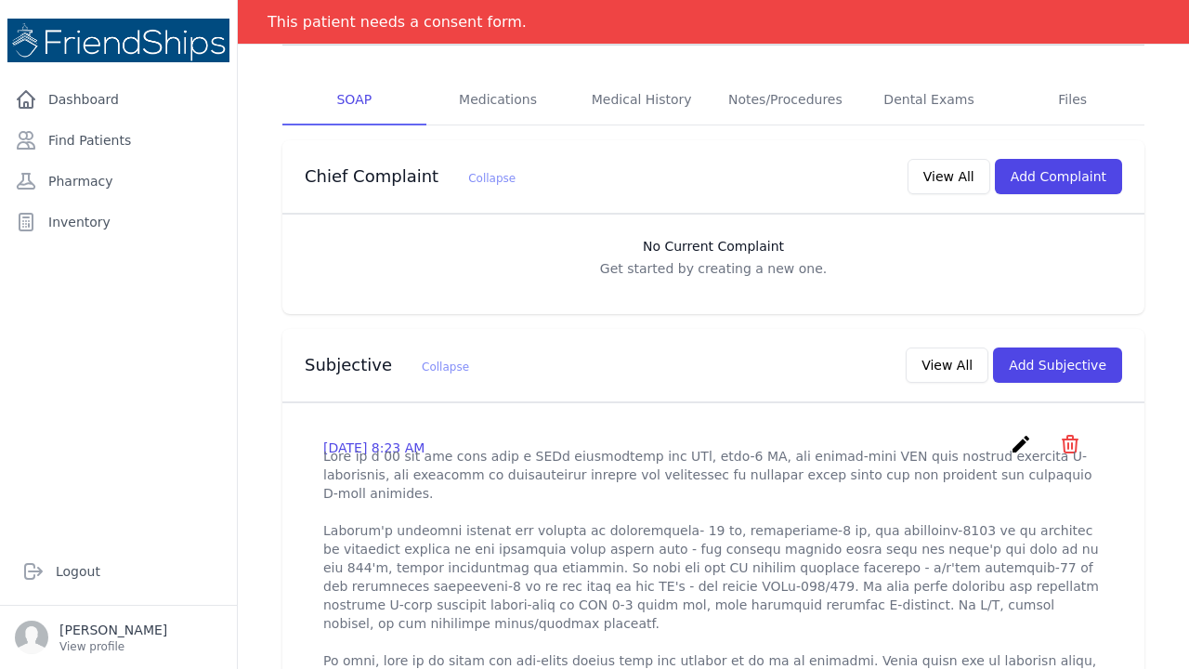
click at [1020, 433] on icon "create" at bounding box center [1021, 444] width 22 height 22
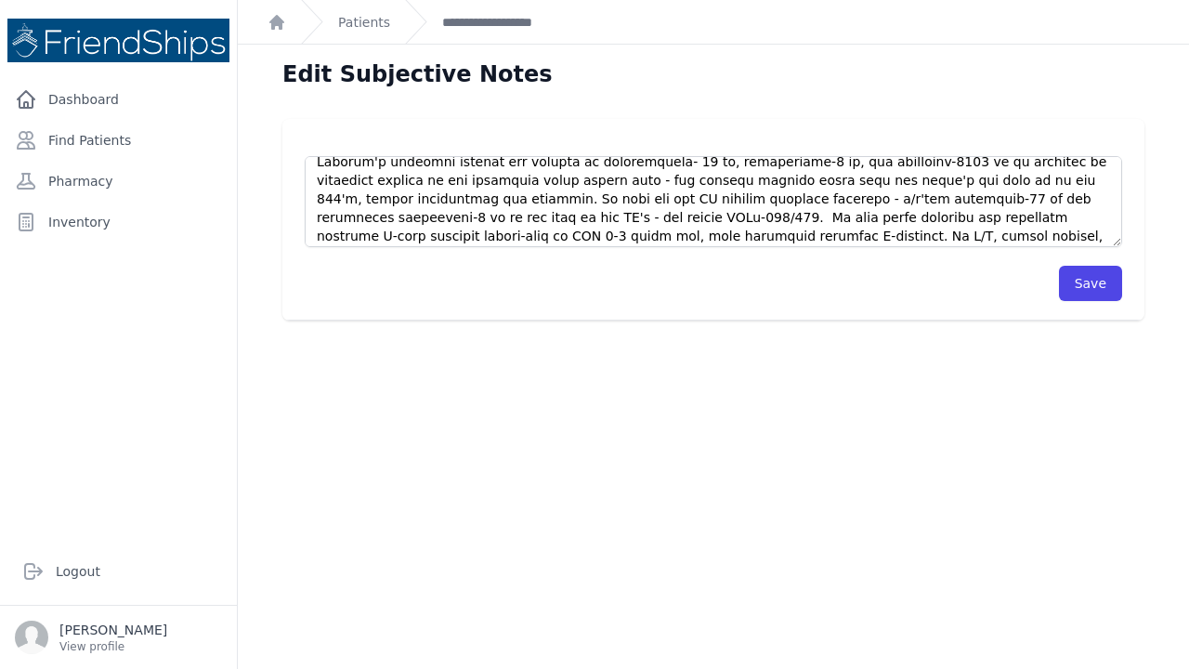
scroll to position [88, 0]
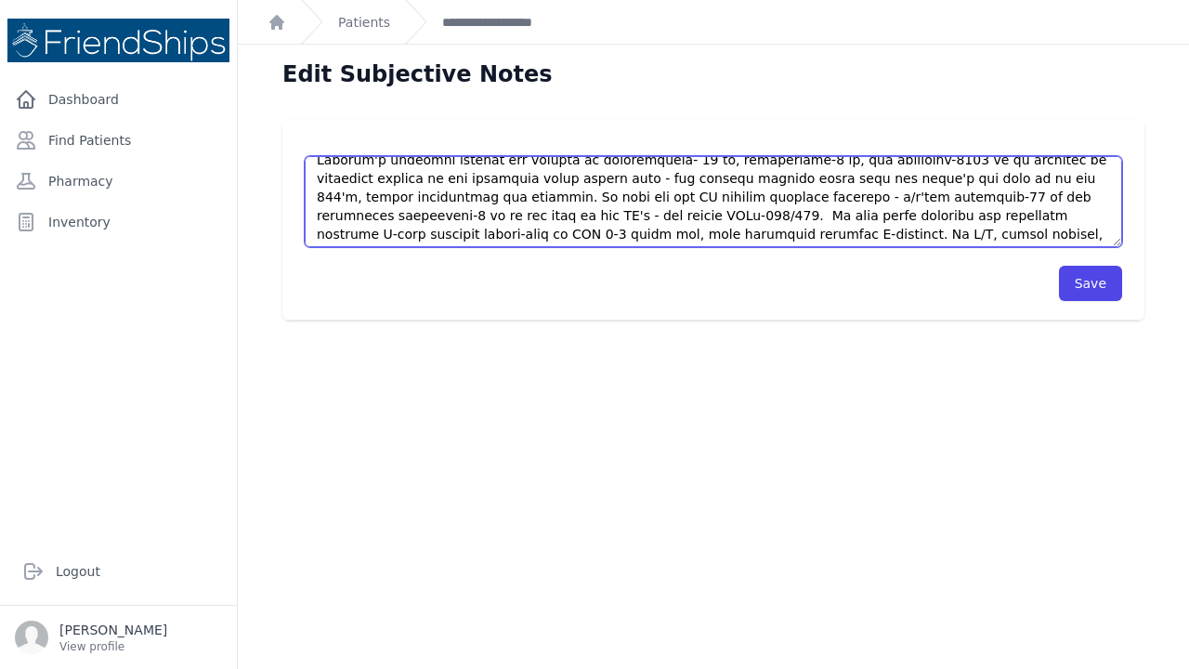
click at [798, 216] on textarea at bounding box center [713, 201] width 817 height 91
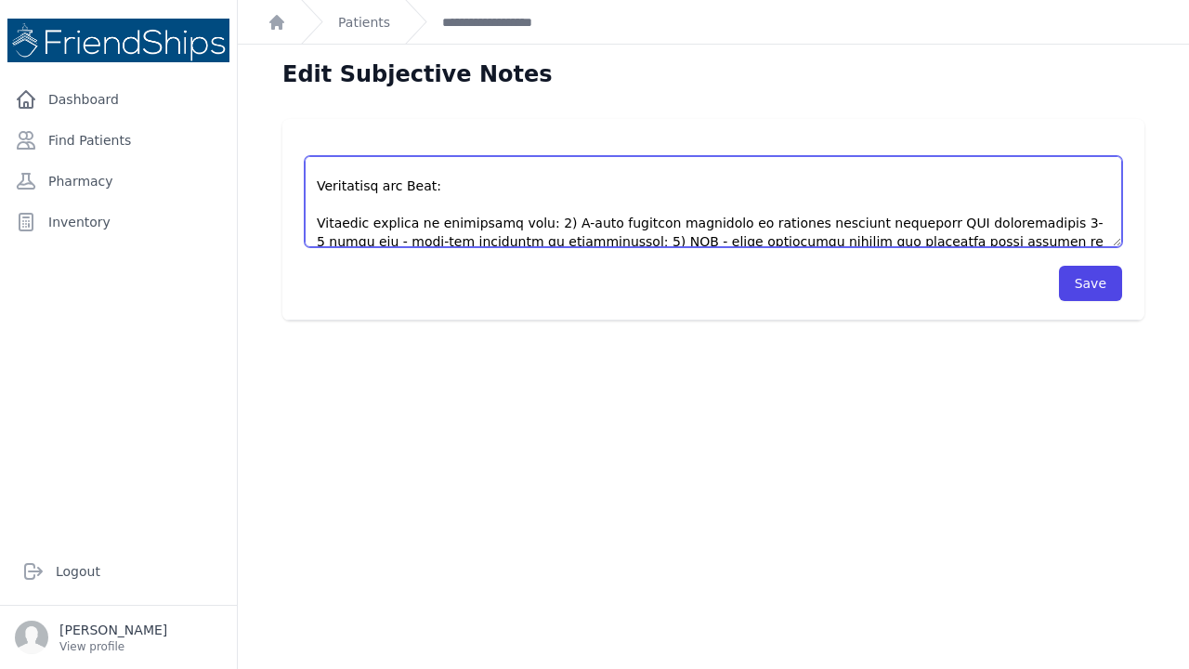
scroll to position [309, 0]
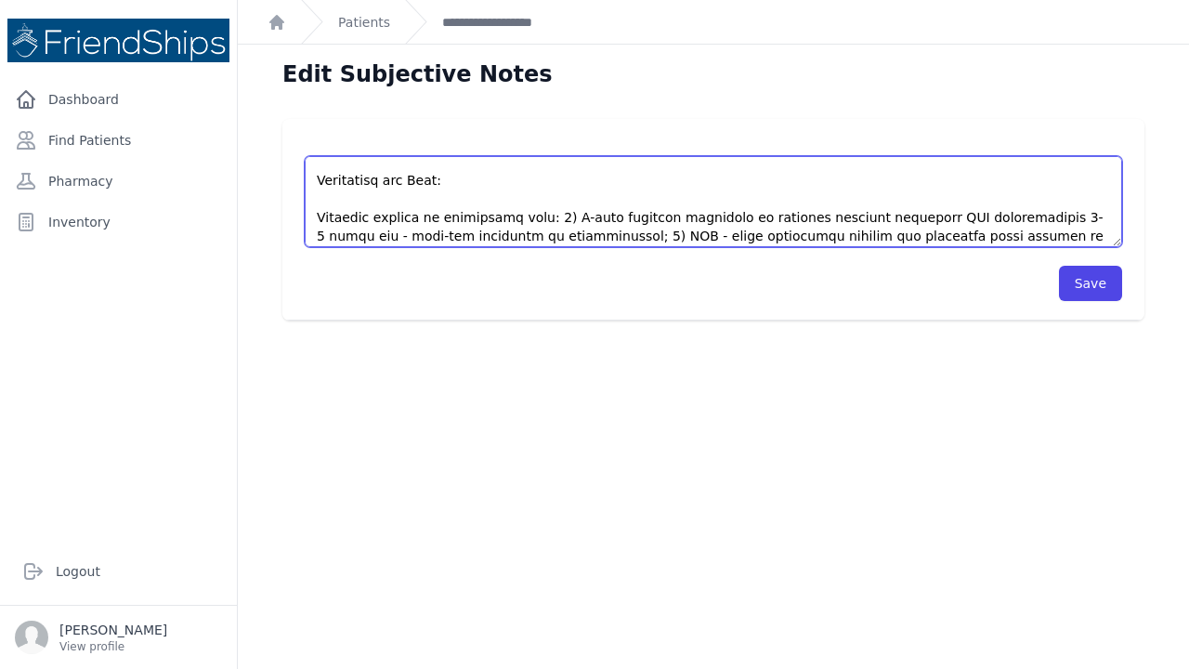
click at [544, 201] on textarea at bounding box center [713, 201] width 817 height 91
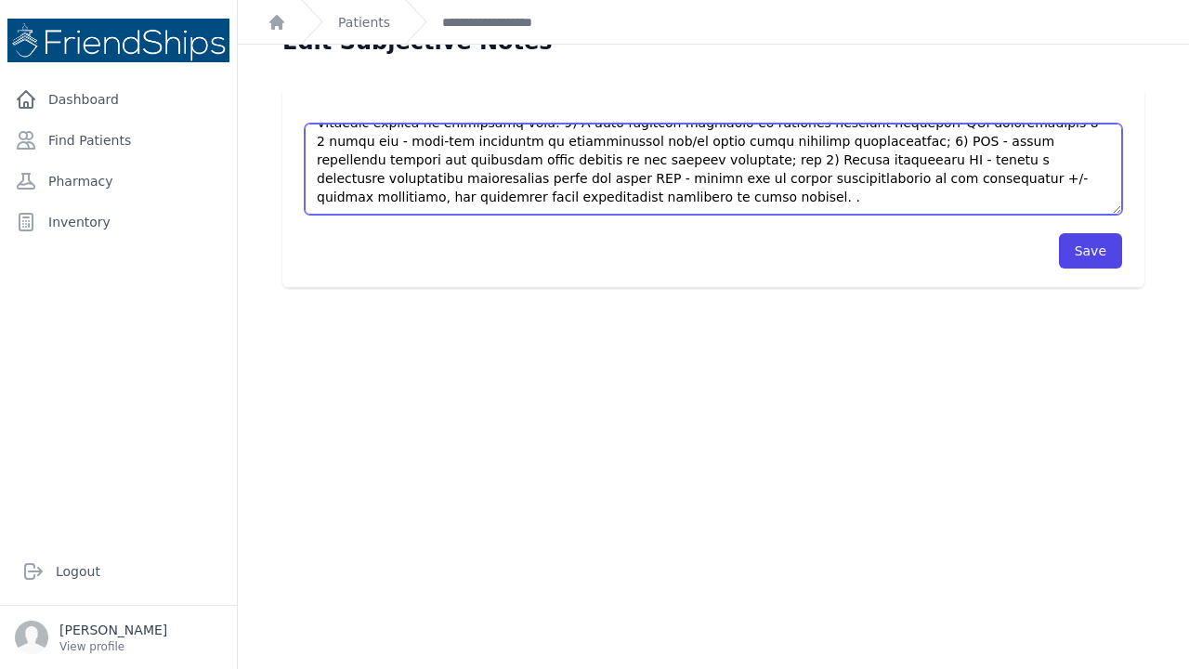
scroll to position [45, 0]
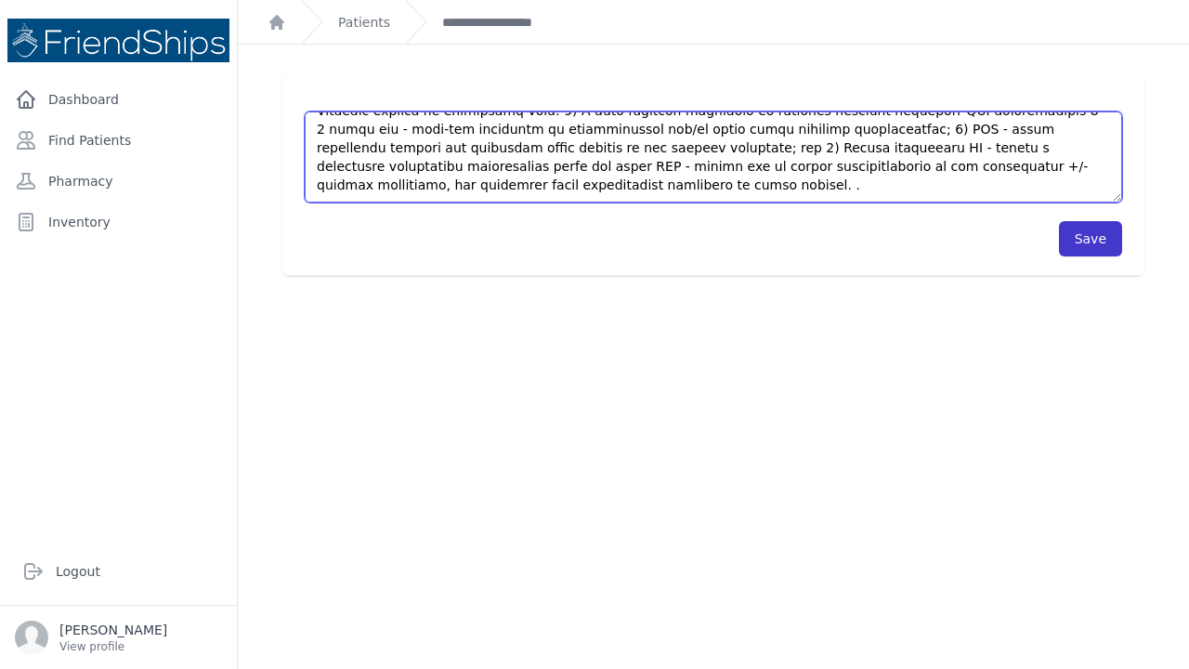
type textarea "This is a 60 yer old male with a PMHx significant for HTn, type-2 DM, and statu…"
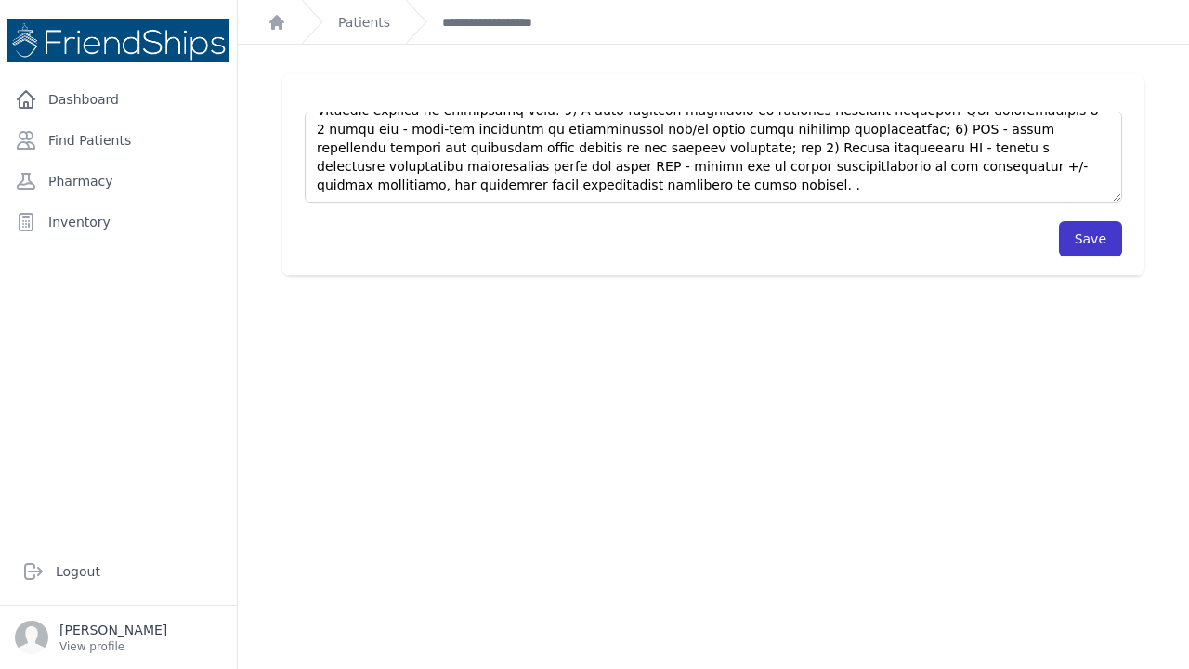
click at [1098, 230] on button "Save" at bounding box center [1090, 238] width 63 height 35
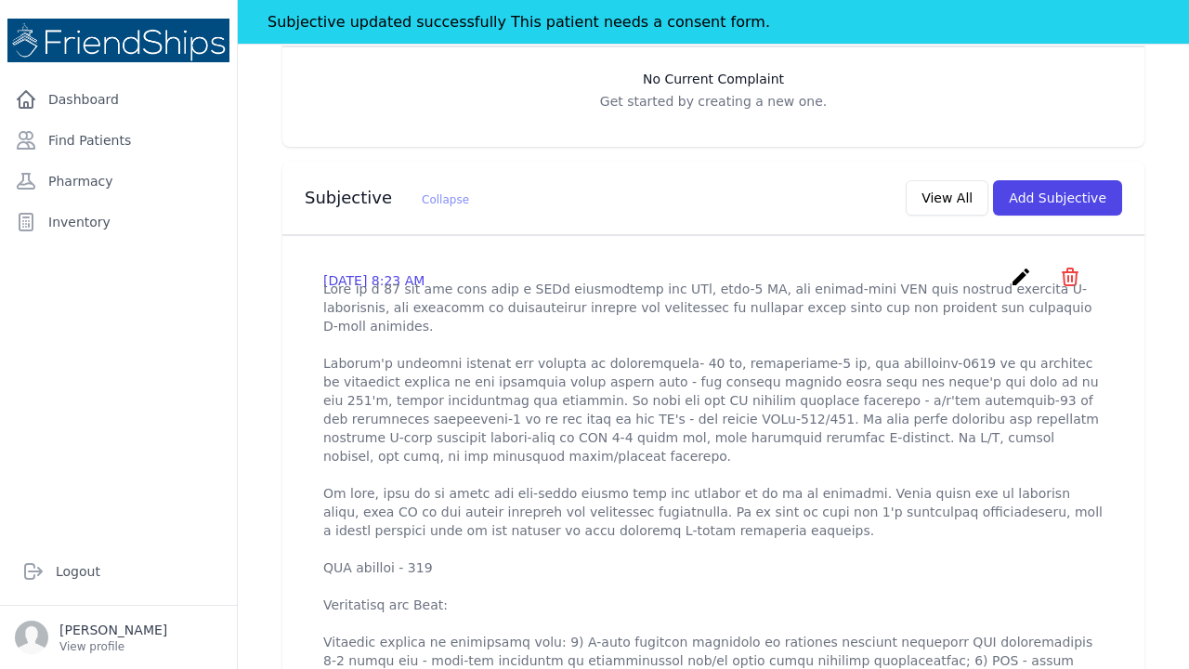
scroll to position [387, 0]
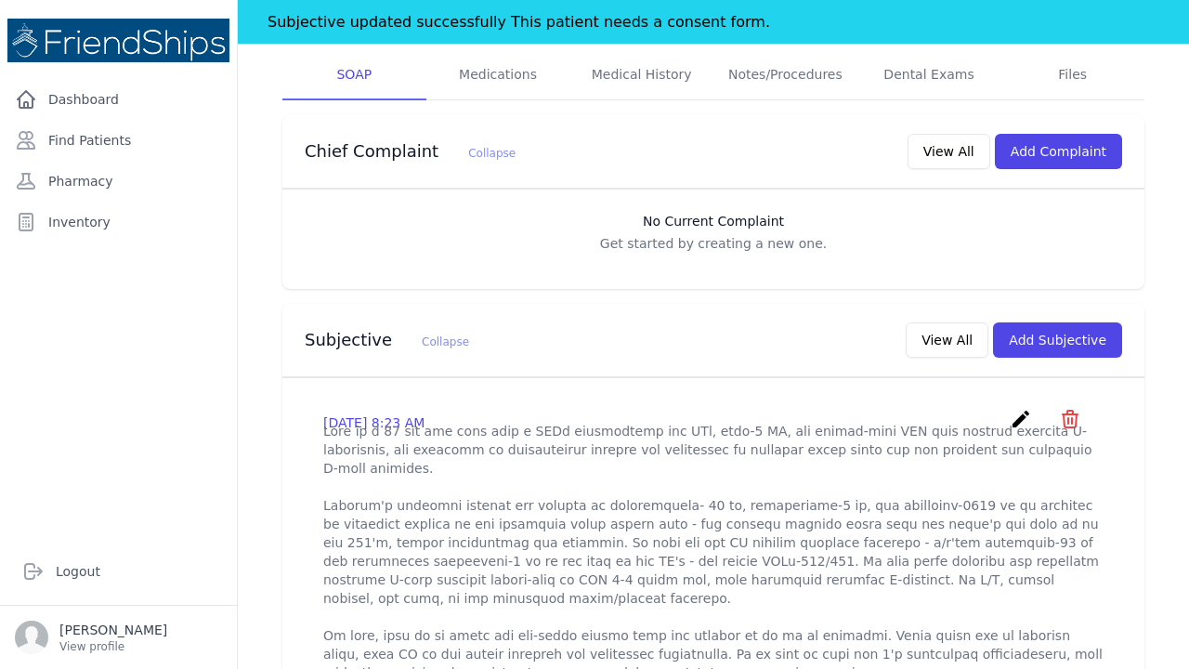
click at [1023, 408] on icon "create" at bounding box center [1021, 419] width 22 height 22
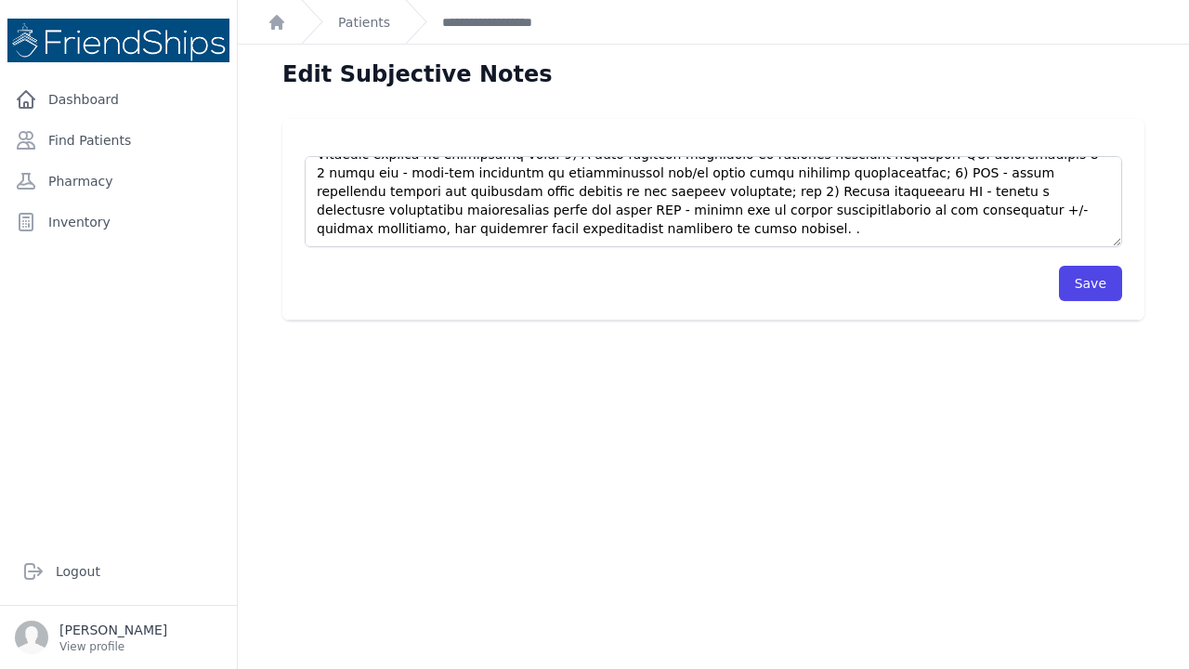
scroll to position [372, 0]
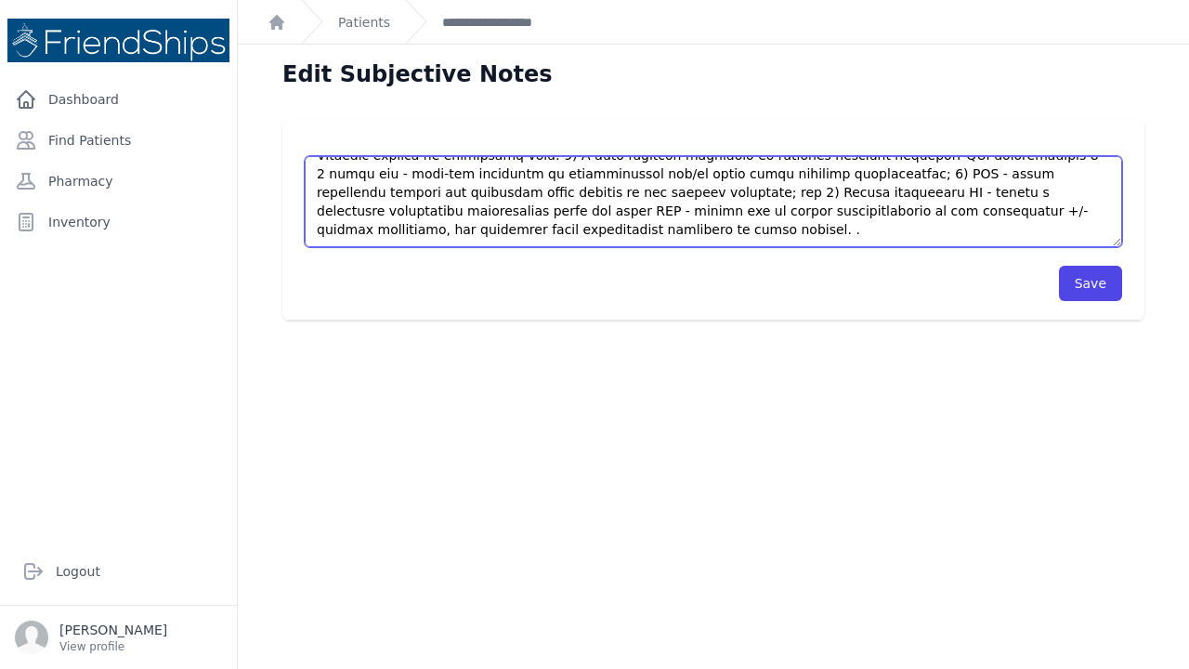
click at [1066, 229] on textarea at bounding box center [713, 201] width 817 height 91
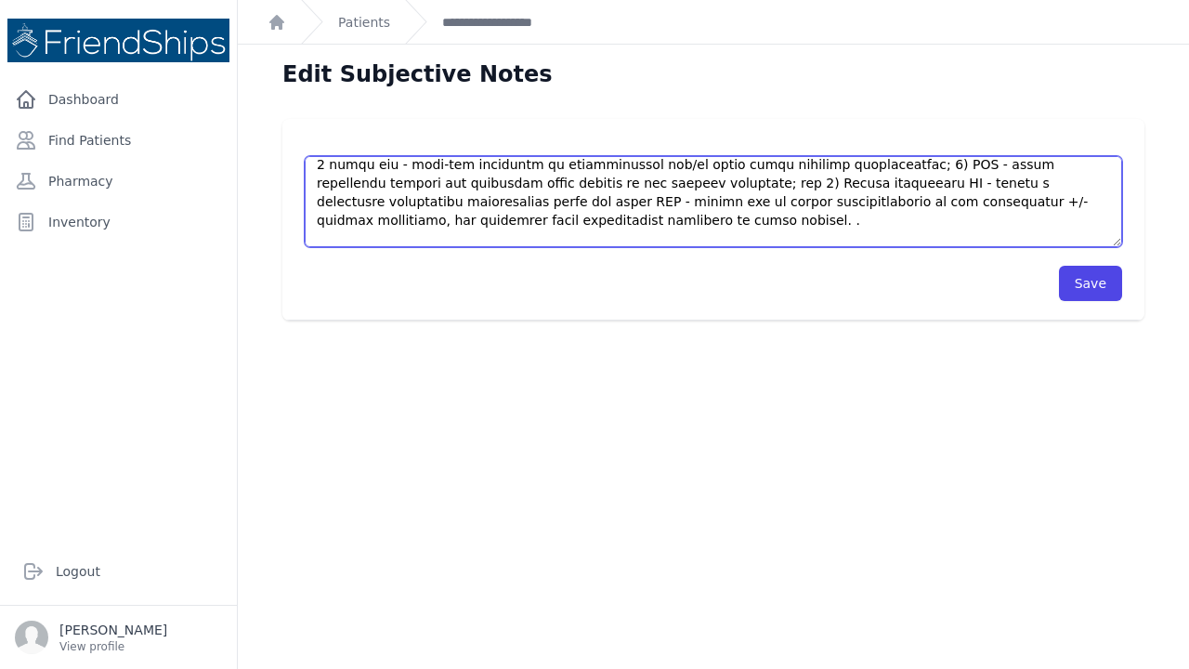
scroll to position [399, 0]
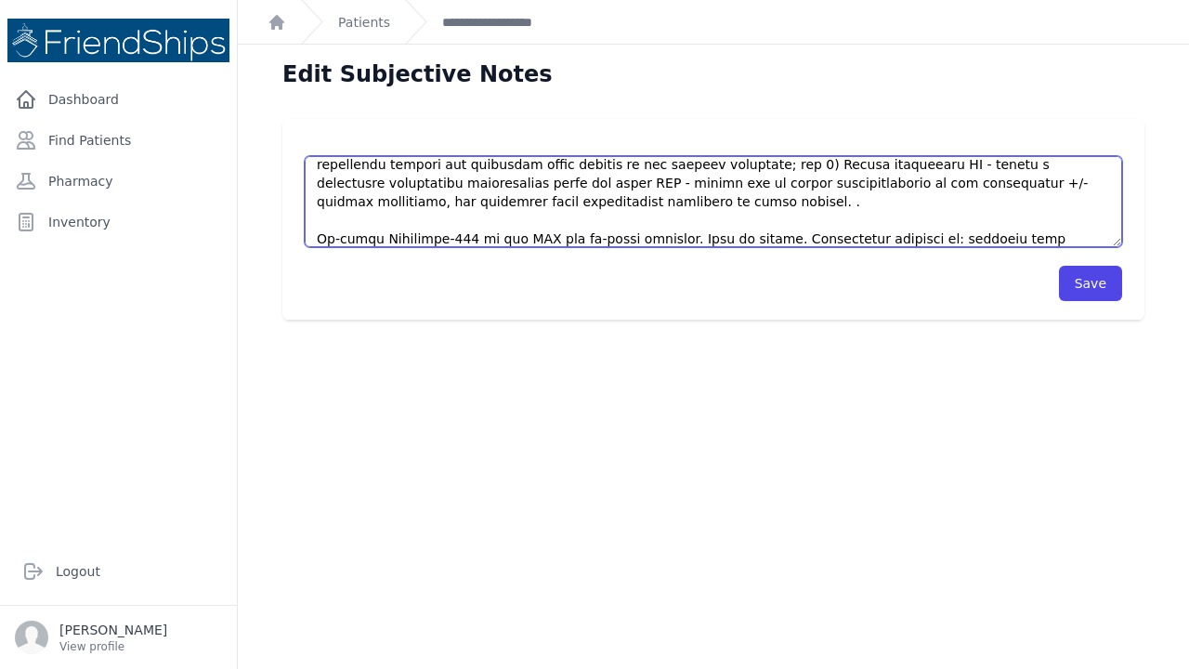
type textarea "This is a 60 yer old male with a PMHx significant for HTn, type-2 DM, and statu…"
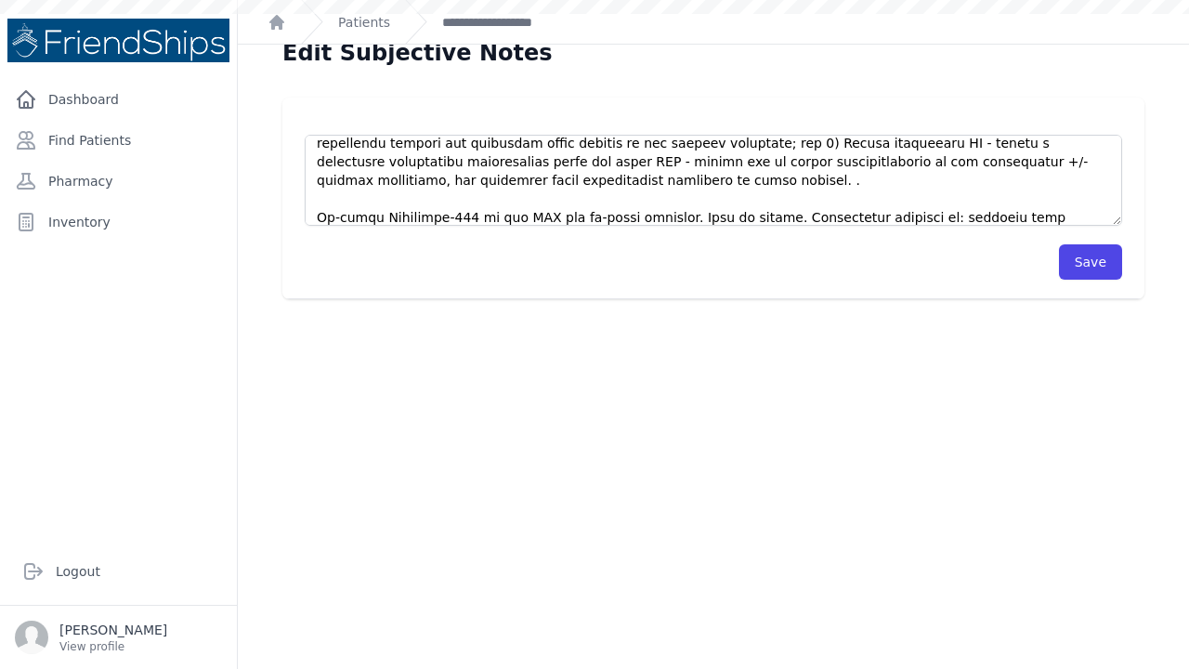
scroll to position [22, 0]
click at [1084, 262] on button "Save" at bounding box center [1090, 260] width 63 height 35
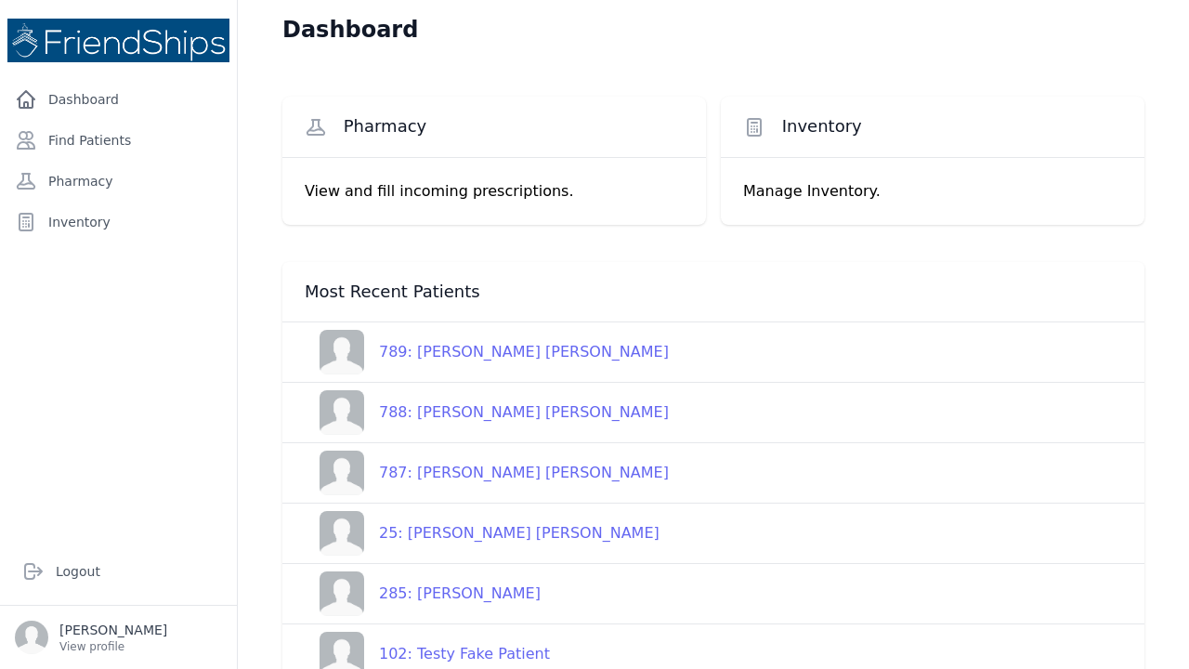
click at [453, 469] on div "787: Ahmed Mohsen Dhiyab" at bounding box center [516, 473] width 305 height 22
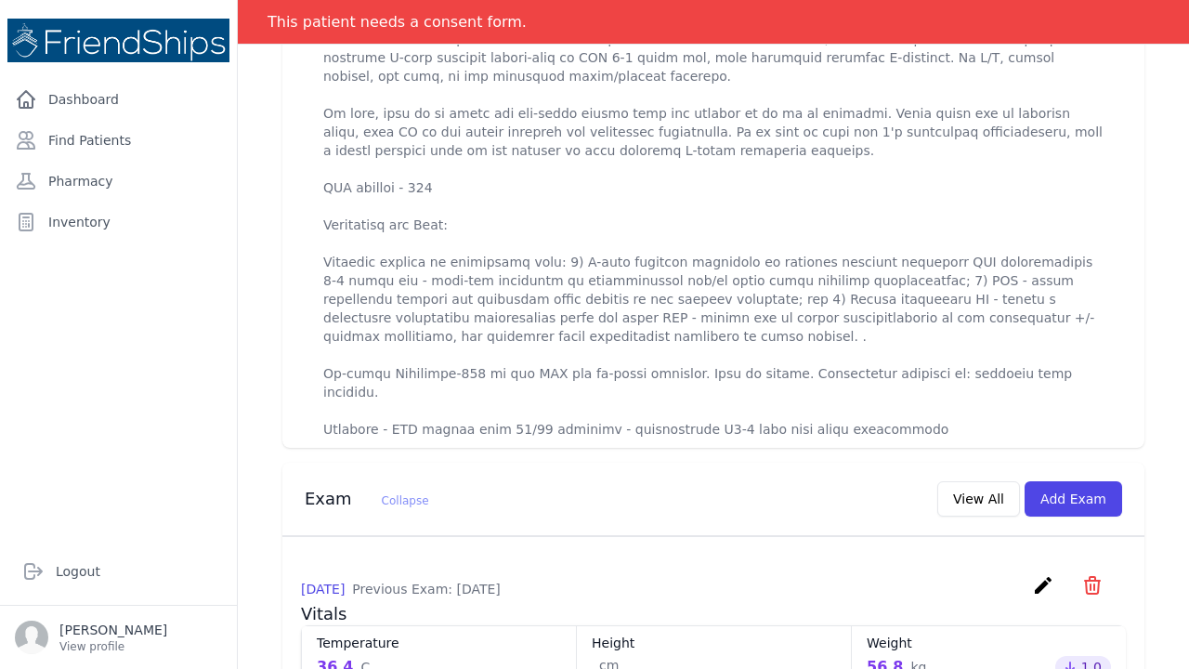
scroll to position [886, 0]
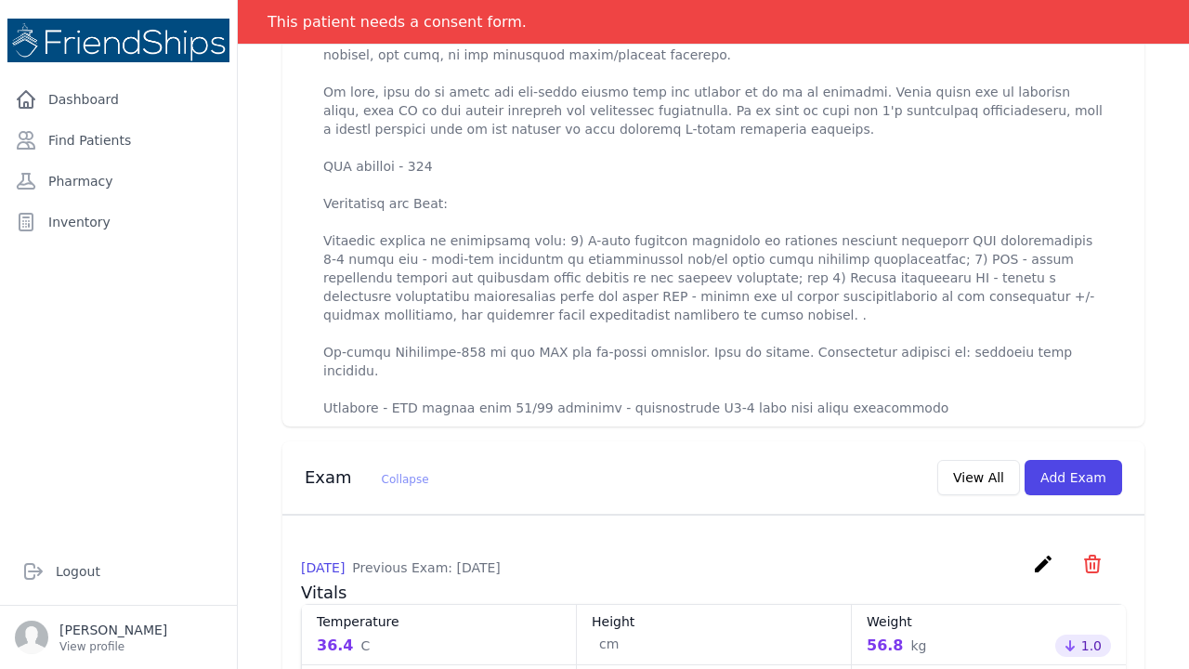
click at [902, 340] on p at bounding box center [713, 147] width 780 height 539
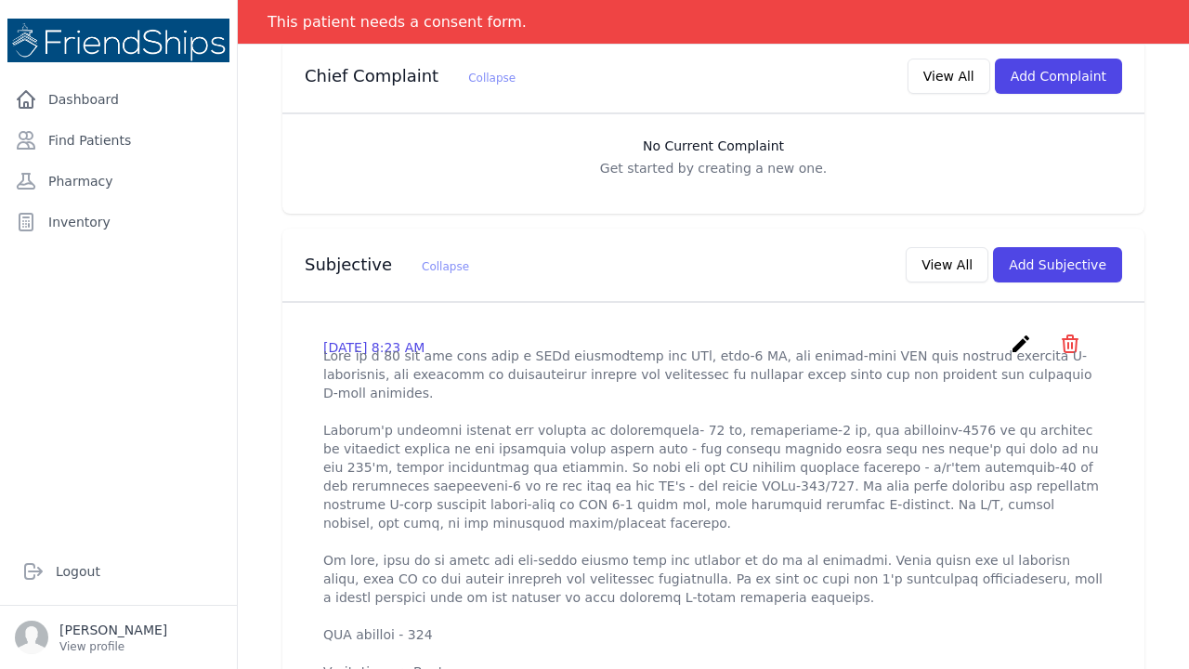
scroll to position [393, 0]
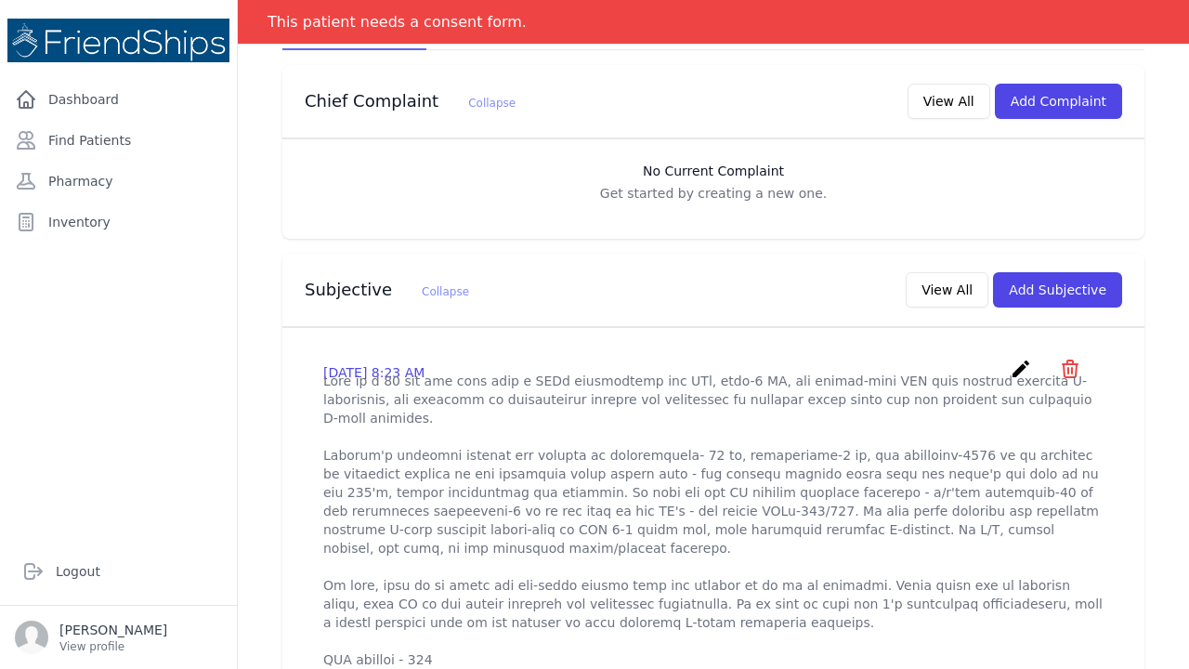
click at [1014, 358] on icon "create" at bounding box center [1021, 369] width 22 height 22
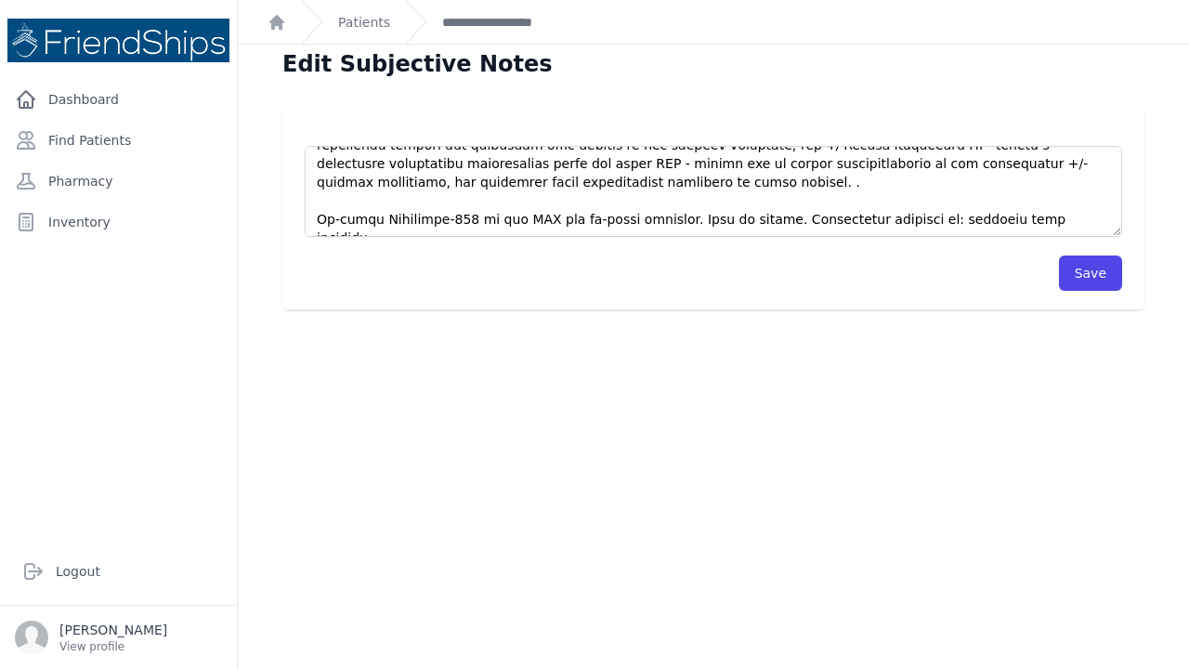
scroll to position [12, 0]
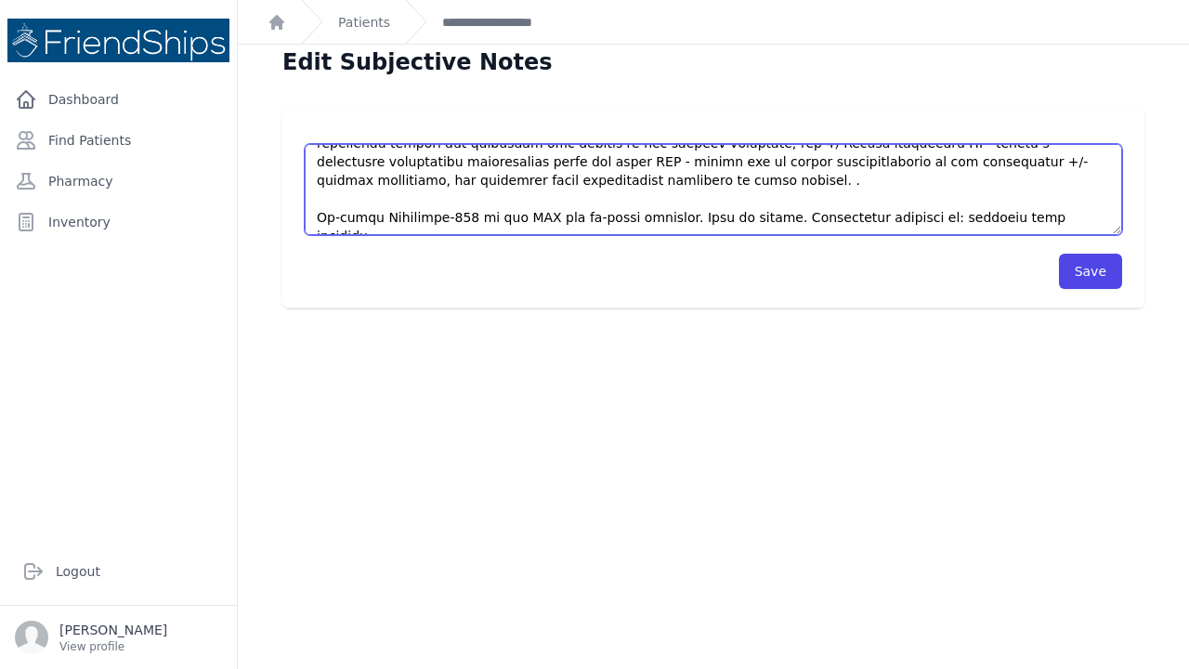
click at [899, 216] on textarea at bounding box center [713, 189] width 817 height 91
click at [903, 215] on textarea at bounding box center [713, 189] width 817 height 91
click at [1020, 218] on textarea at bounding box center [713, 189] width 817 height 91
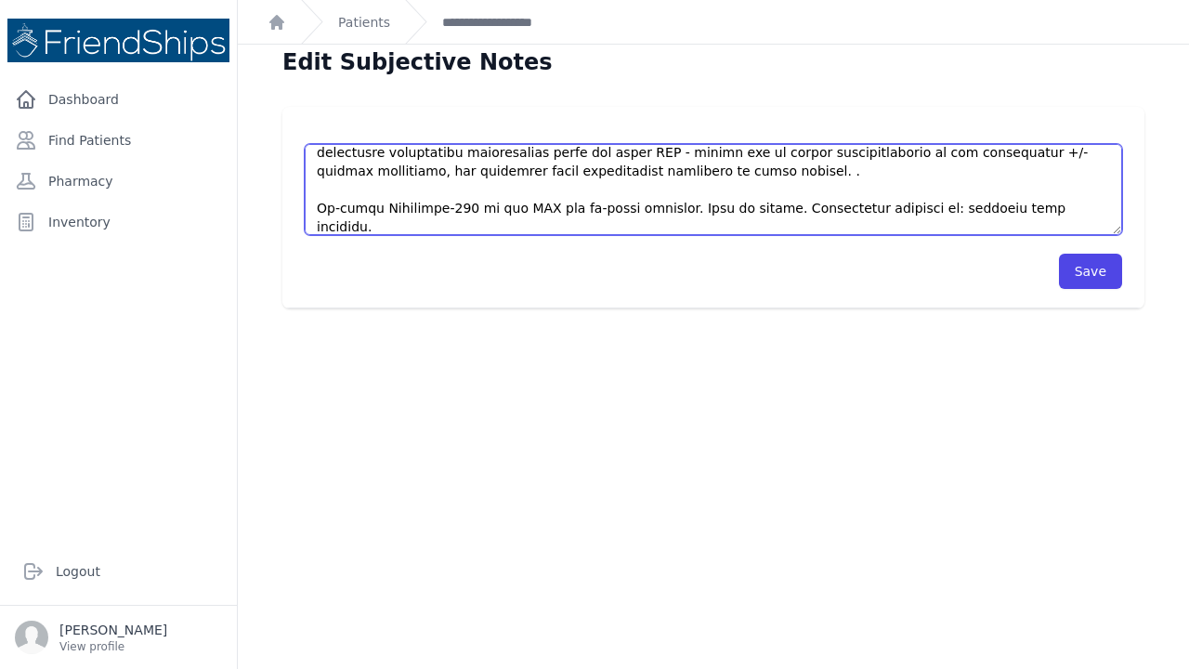
click at [609, 225] on textarea at bounding box center [713, 189] width 817 height 91
click at [595, 226] on textarea at bounding box center [713, 189] width 817 height 91
type textarea "This is a 60 yer old male with a PMHx significant for HTn, type-2 DM, and statu…"
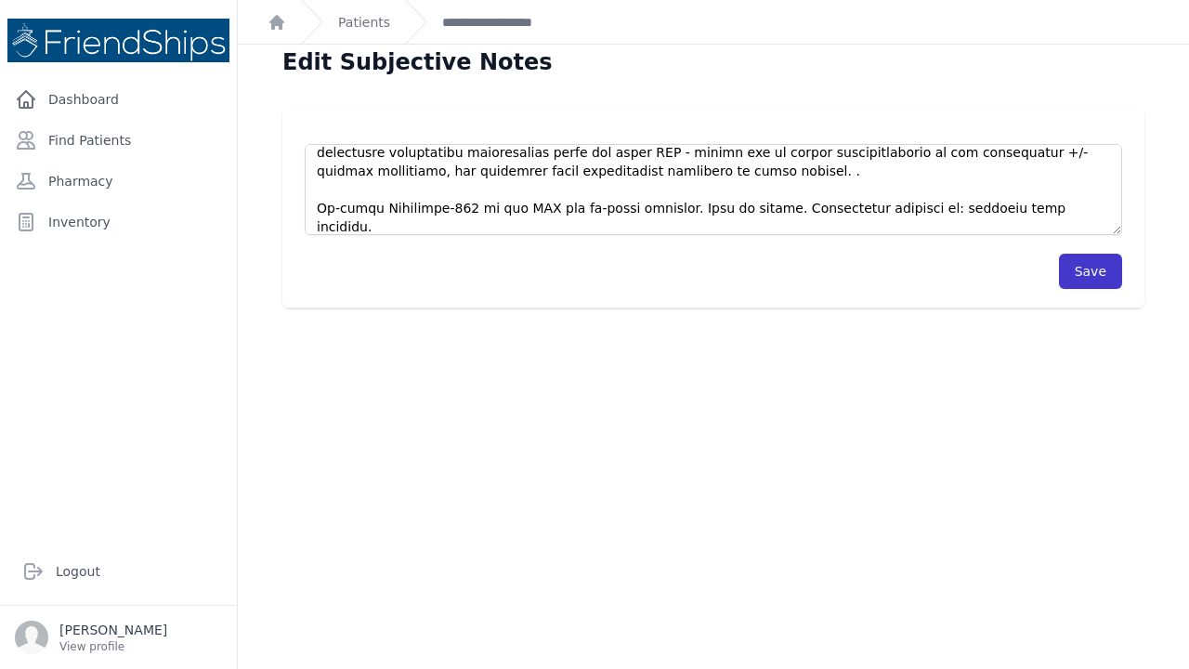
click at [1098, 268] on button "Save" at bounding box center [1090, 271] width 63 height 35
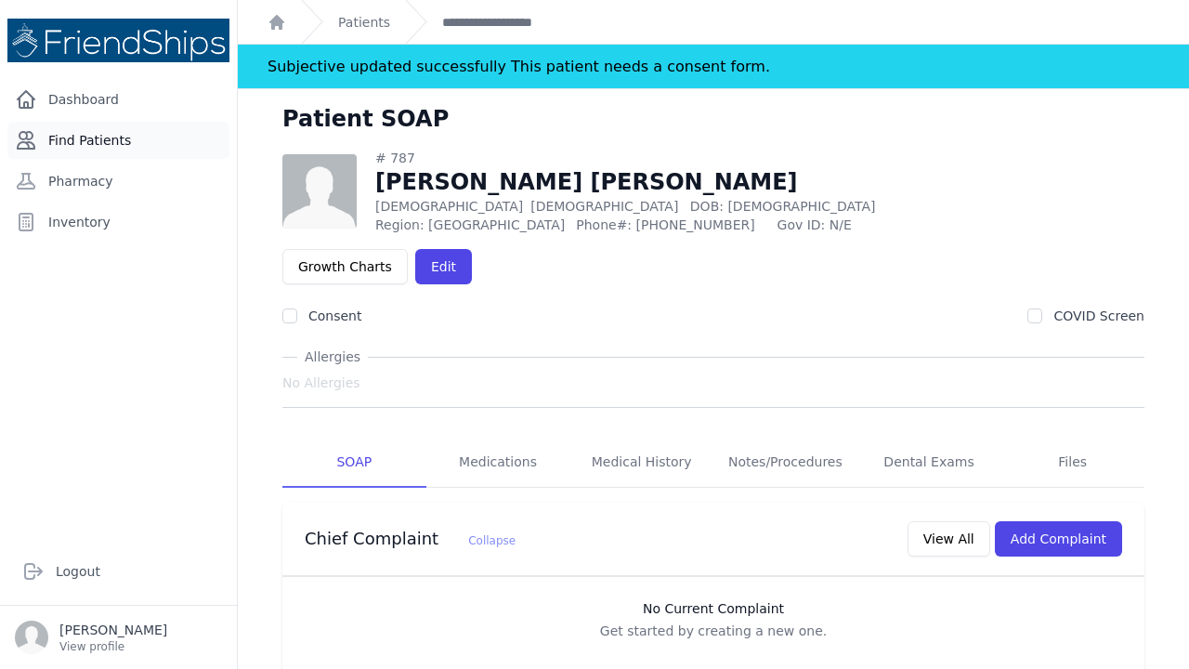
click at [122, 138] on link "Find Patients" at bounding box center [118, 140] width 222 height 37
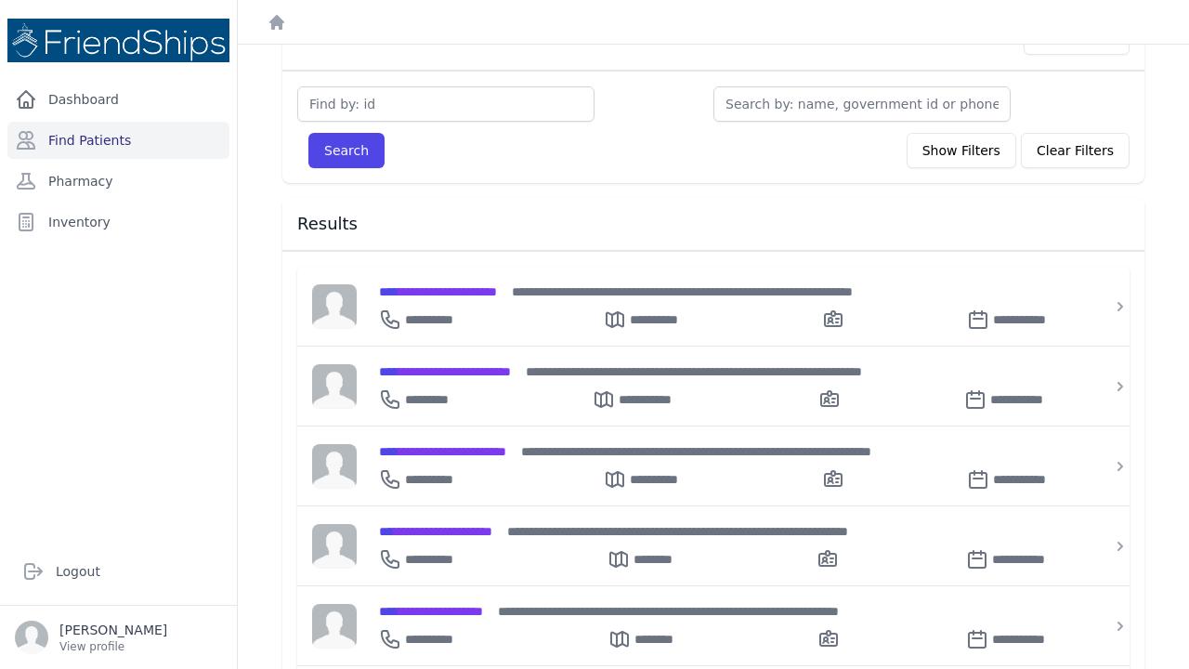
scroll to position [116, 0]
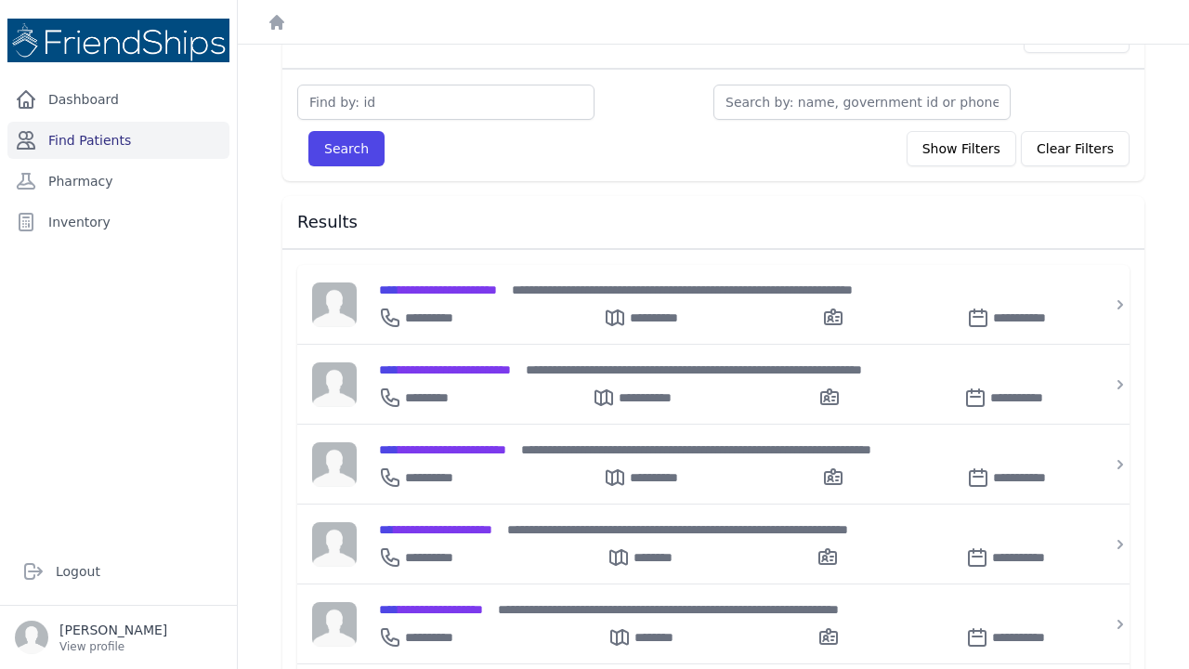
click at [111, 142] on link "Find Patients" at bounding box center [118, 140] width 222 height 37
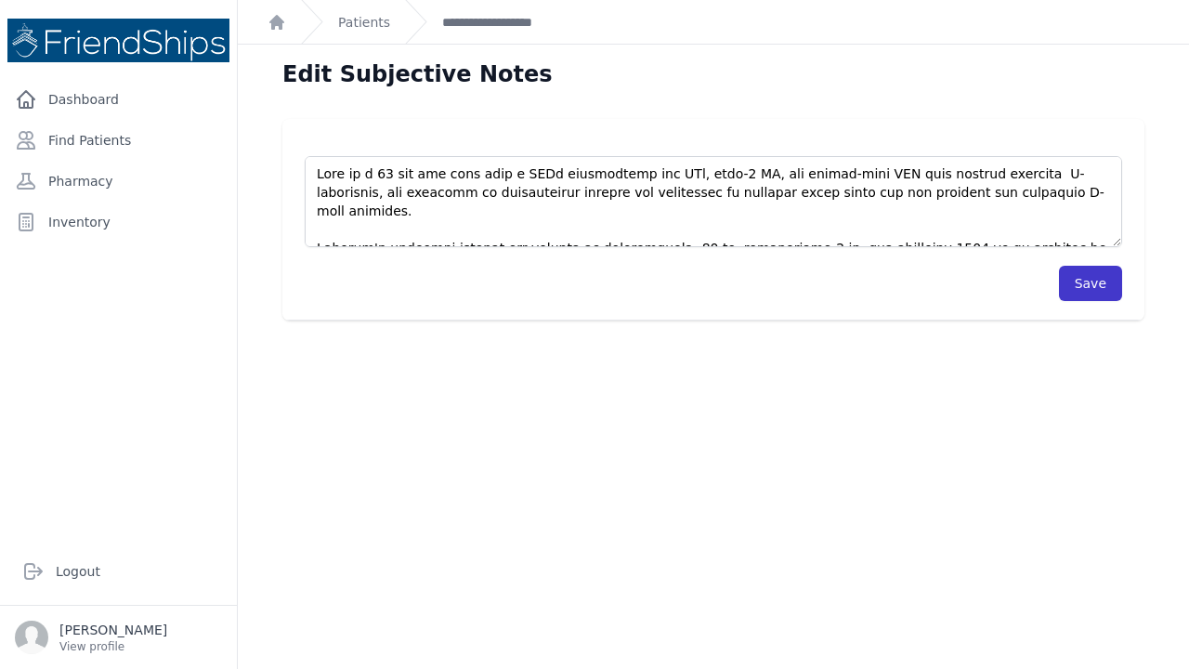
click at [1086, 281] on button "Save" at bounding box center [1090, 283] width 63 height 35
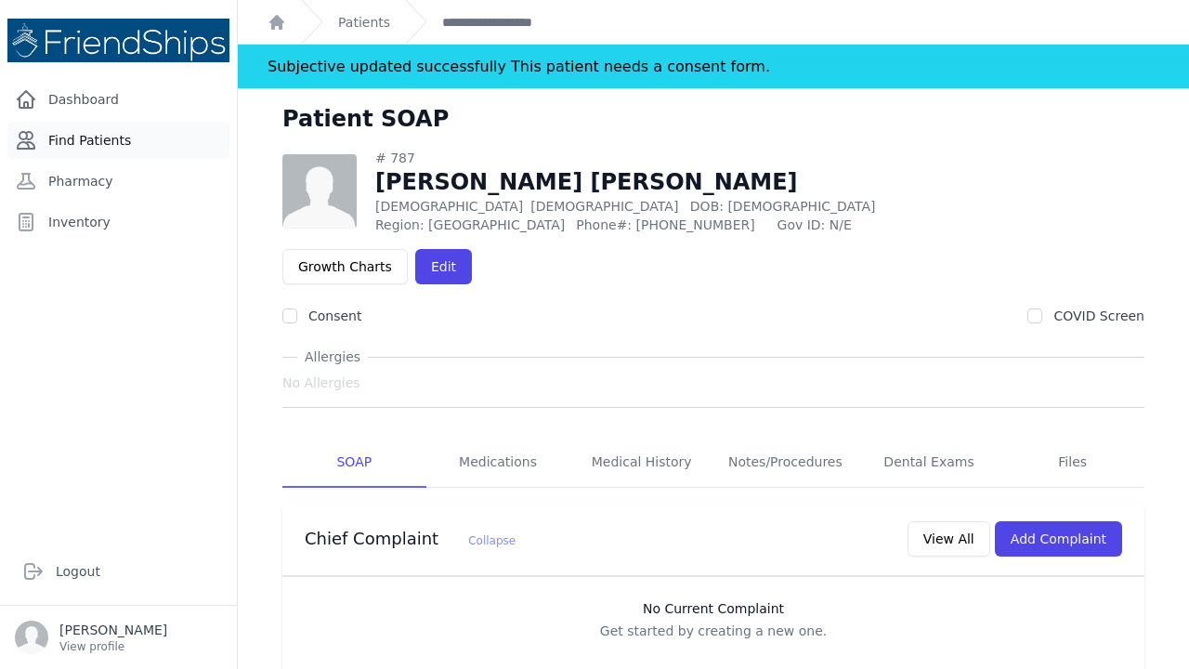
click at [110, 140] on link "Find Patients" at bounding box center [118, 140] width 222 height 37
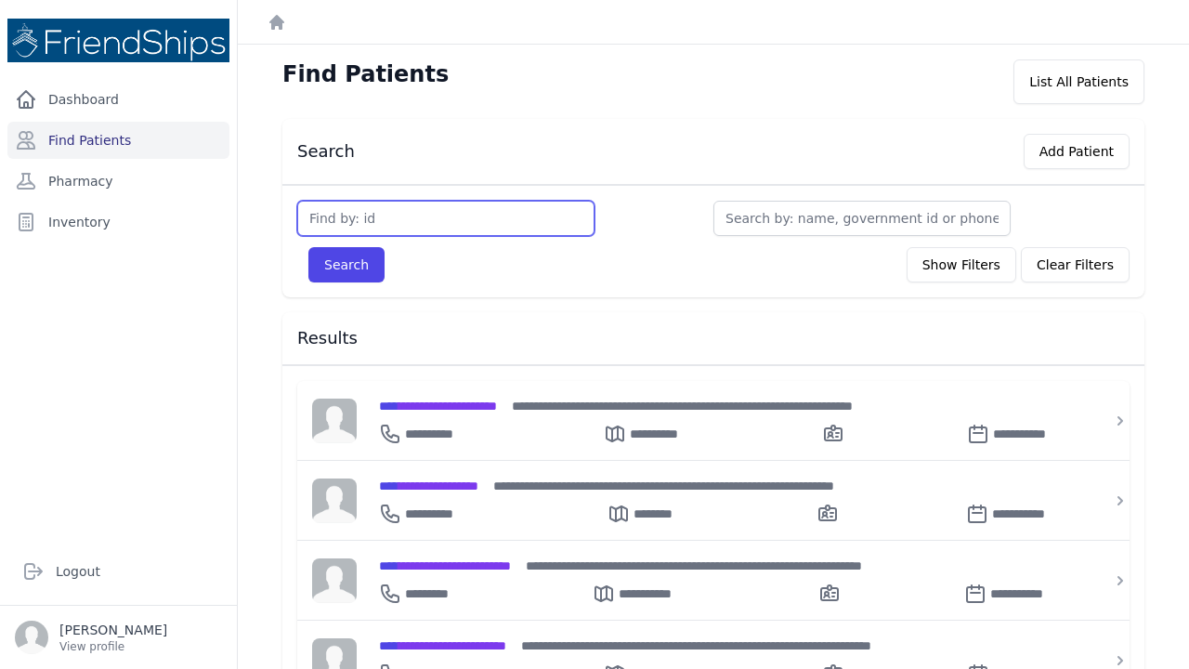
click at [374, 214] on input "text" at bounding box center [445, 218] width 297 height 35
click at [371, 211] on input "text" at bounding box center [445, 218] width 297 height 35
click at [368, 235] on input "text" at bounding box center [445, 218] width 297 height 35
click at [326, 219] on input "text" at bounding box center [445, 218] width 297 height 35
click at [344, 216] on input "text" at bounding box center [445, 218] width 297 height 35
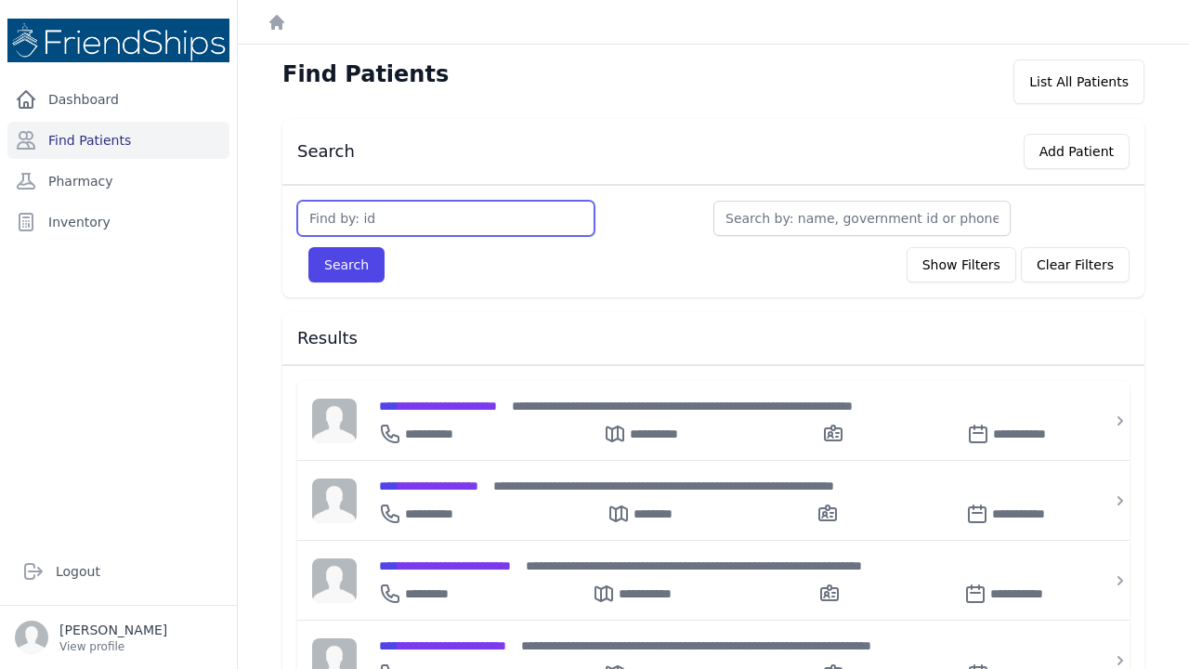
click at [320, 220] on input "text" at bounding box center [445, 218] width 297 height 35
type input "789"
click at [346, 265] on button "Search" at bounding box center [346, 264] width 76 height 35
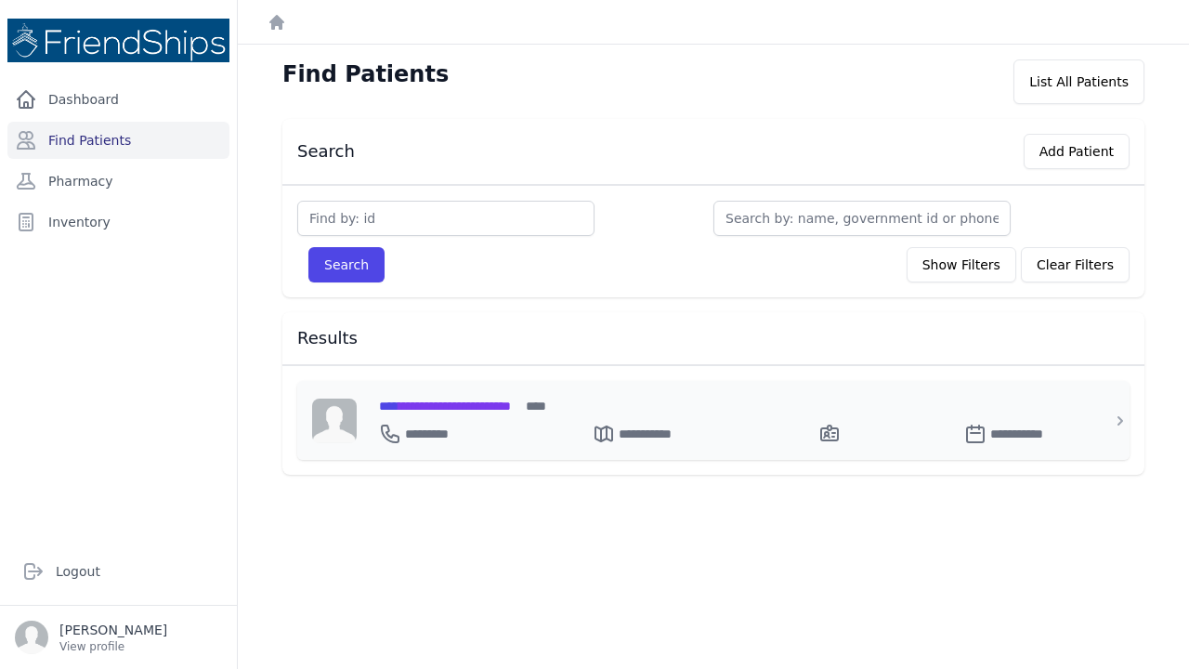
click at [493, 406] on span "**********" at bounding box center [445, 405] width 132 height 13
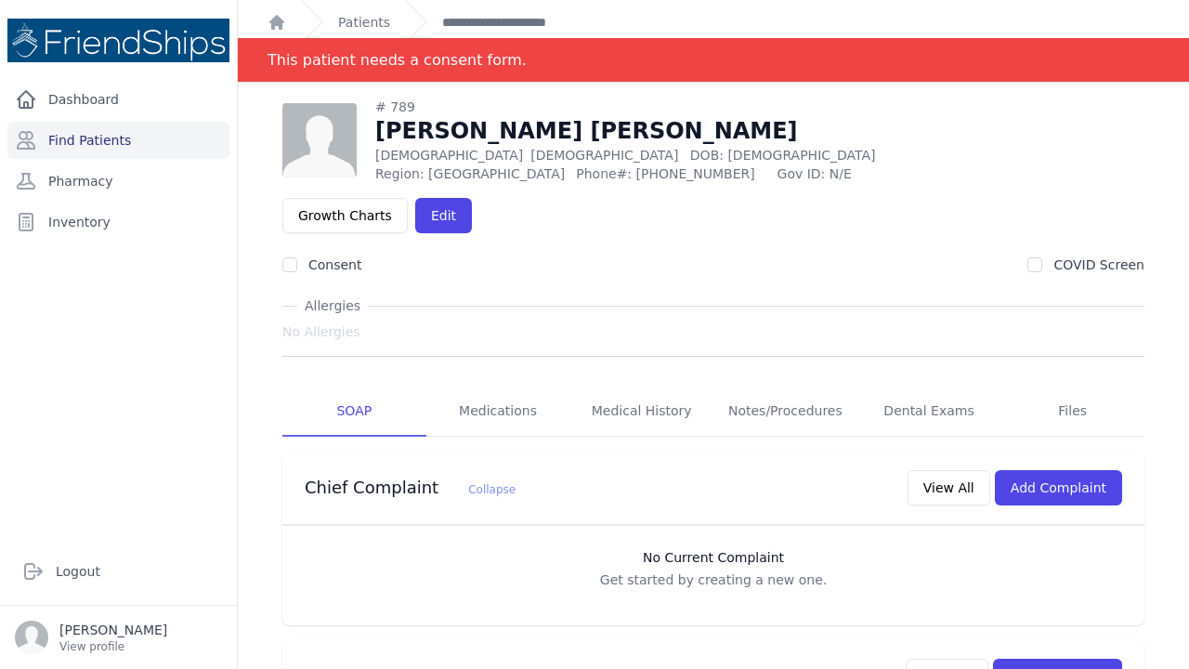
scroll to position [7, 0]
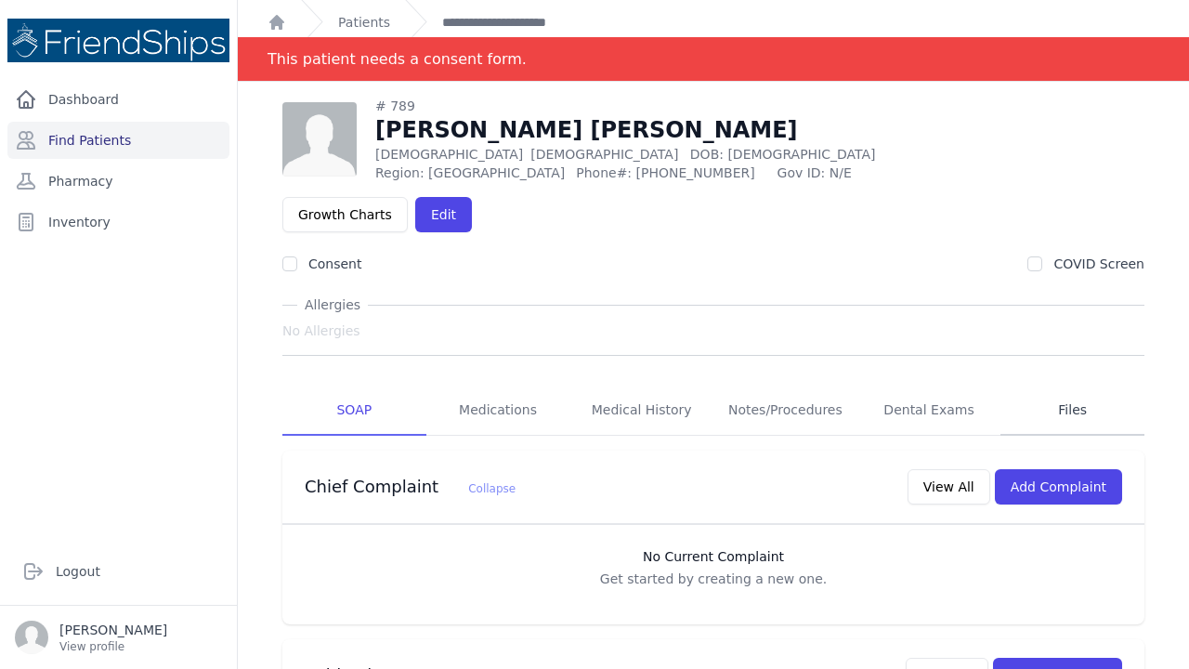
click at [1074, 385] on link "Files" at bounding box center [1072, 410] width 144 height 50
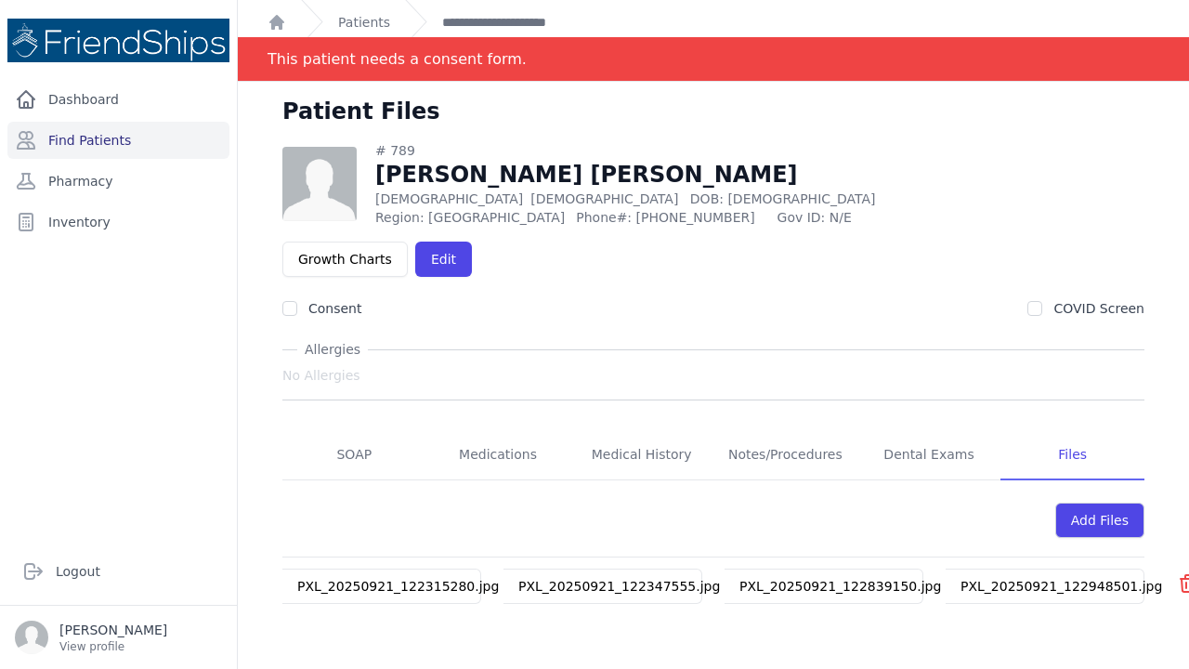
scroll to position [9, 0]
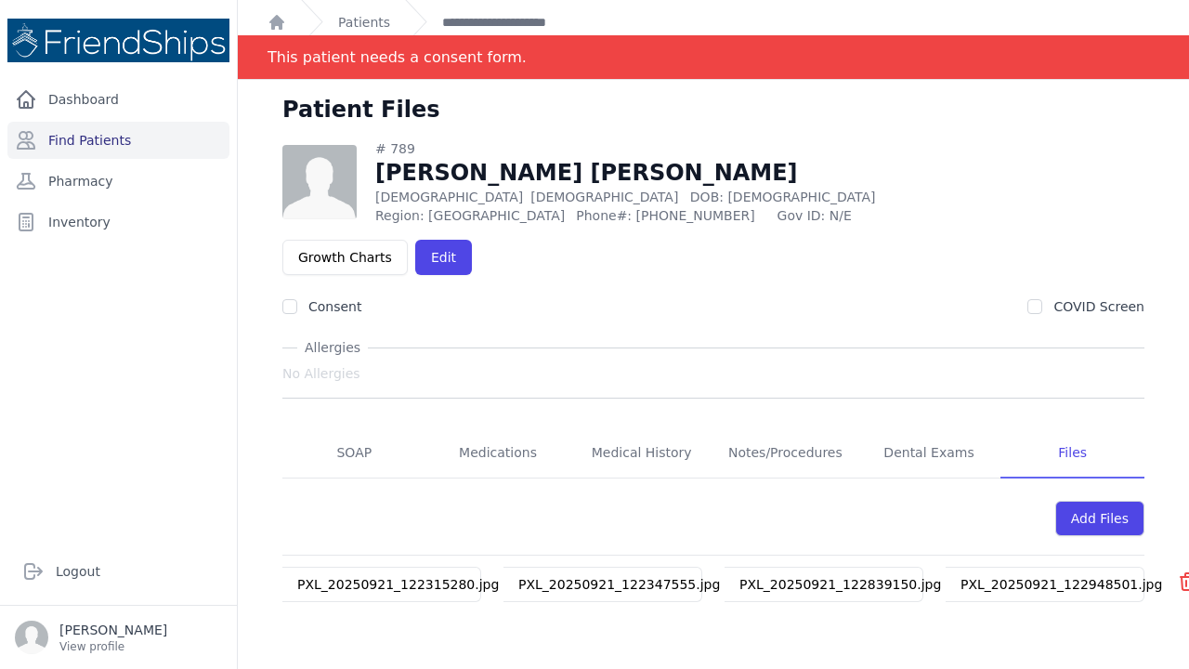
click at [437, 577] on link "PXL_20250921_122315280.jpg" at bounding box center [398, 584] width 202 height 15
click at [588, 577] on link "PXL_20250921_122347555.jpg" at bounding box center [619, 584] width 202 height 15
click at [809, 577] on link "PXL_20250921_122839150.jpg" at bounding box center [840, 584] width 202 height 15
click at [1028, 577] on link "PXL_20250921_122948501.jpg" at bounding box center [1061, 584] width 202 height 15
